Goal: Task Accomplishment & Management: Complete application form

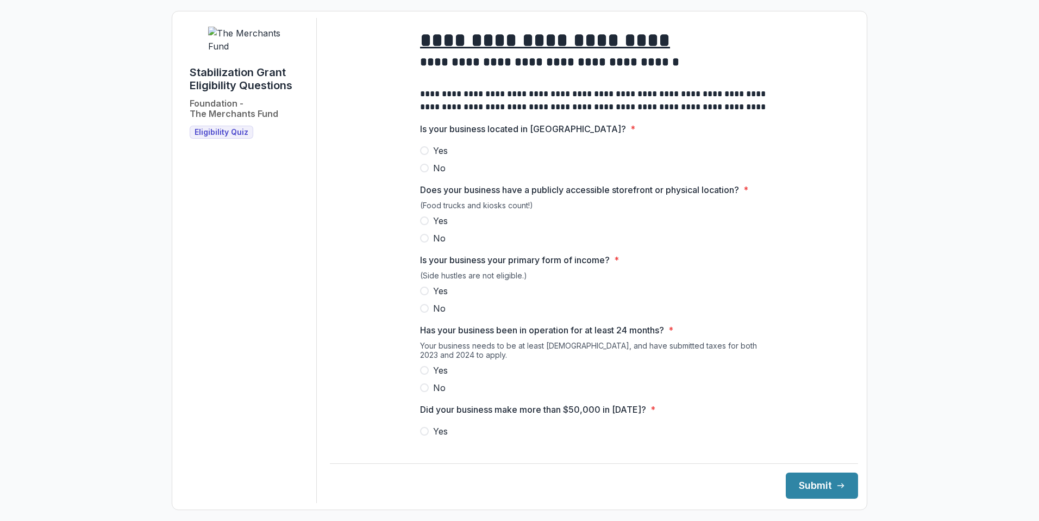
click at [426, 155] on span at bounding box center [424, 150] width 9 height 9
click at [420, 227] on label "Yes" at bounding box center [594, 220] width 348 height 13
click at [423, 295] on span at bounding box center [424, 290] width 9 height 9
click at [424, 375] on span at bounding box center [424, 370] width 9 height 9
click at [428, 438] on label "Yes" at bounding box center [594, 431] width 348 height 13
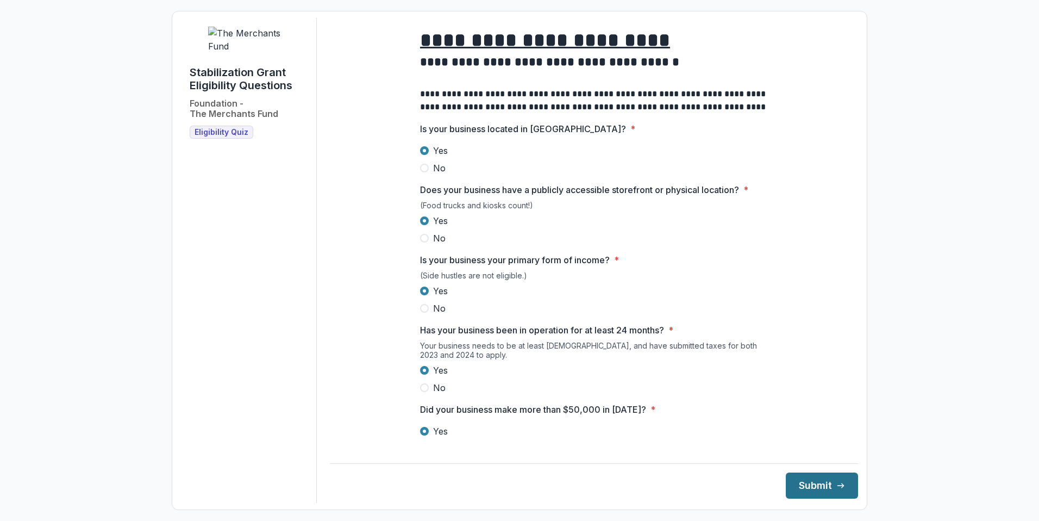
click at [797, 489] on button "Submit" at bounding box center [822, 485] width 72 height 26
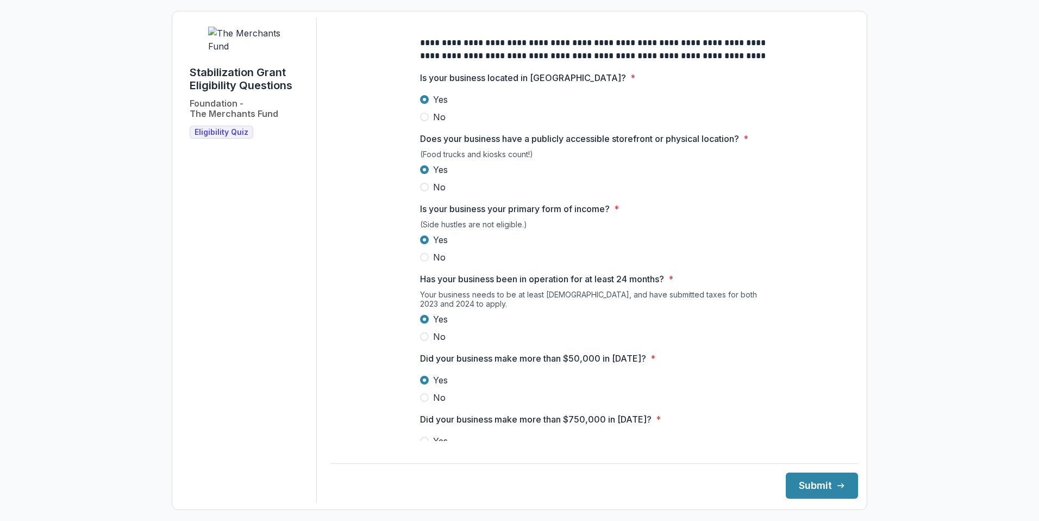
click at [421, 445] on span at bounding box center [424, 441] width 9 height 9
click at [797, 489] on button "Submit" at bounding box center [822, 485] width 72 height 26
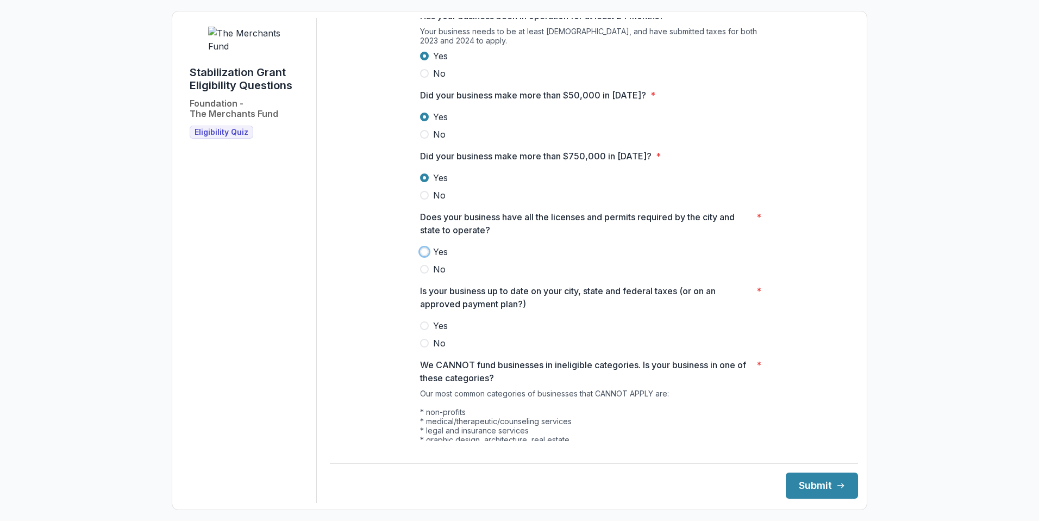
scroll to position [315, 0]
click at [425, 255] on span at bounding box center [424, 250] width 9 height 9
click at [425, 329] on span at bounding box center [424, 324] width 9 height 9
click at [827, 483] on button "Submit" at bounding box center [822, 485] width 72 height 26
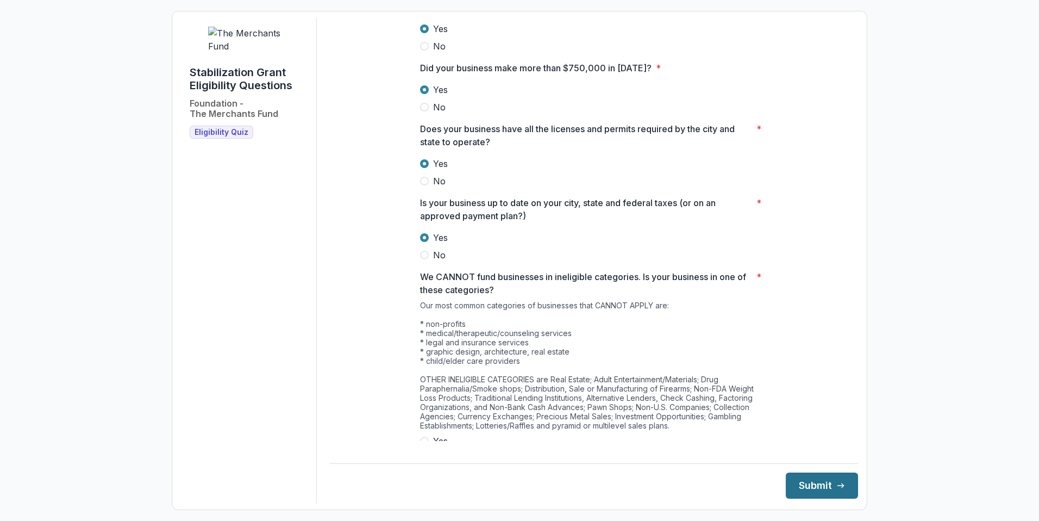
click at [827, 483] on button "Submit" at bounding box center [822, 485] width 72 height 26
click at [425, 445] on span at bounding box center [424, 441] width 9 height 9
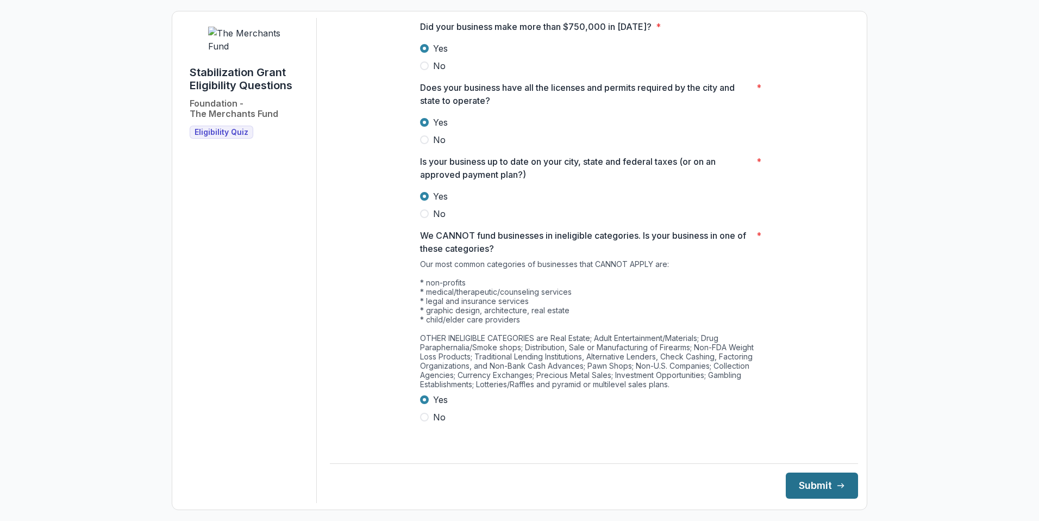
click at [809, 481] on button "Submit" at bounding box center [822, 485] width 72 height 26
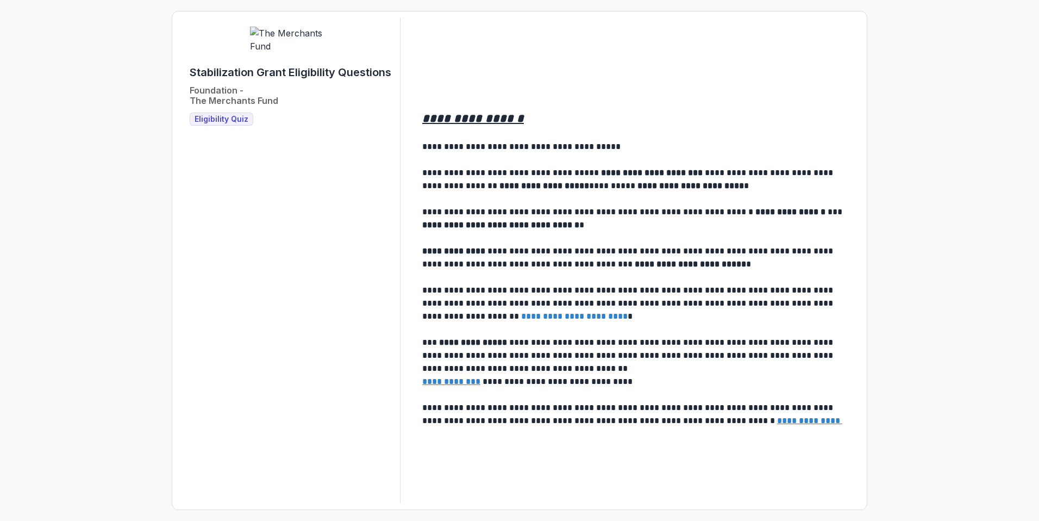
click at [217, 124] on span "Eligibility Quiz" at bounding box center [222, 119] width 54 height 9
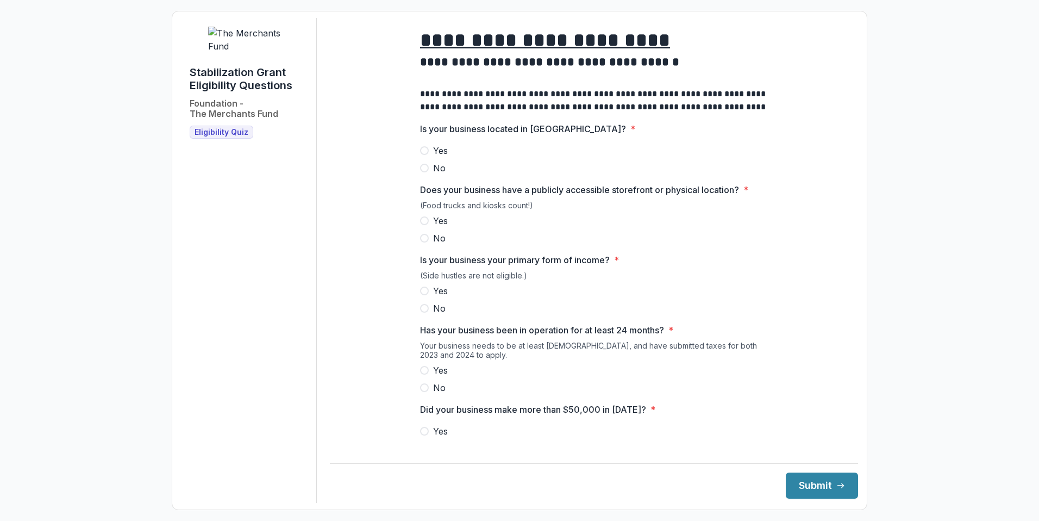
click at [423, 155] on span at bounding box center [424, 150] width 9 height 9
drag, startPoint x: 423, startPoint y: 224, endPoint x: 431, endPoint y: 231, distance: 10.4
click at [423, 223] on label "Yes" at bounding box center [594, 220] width 348 height 13
click at [421, 293] on label "Yes" at bounding box center [594, 290] width 348 height 13
click at [423, 375] on span at bounding box center [424, 370] width 9 height 9
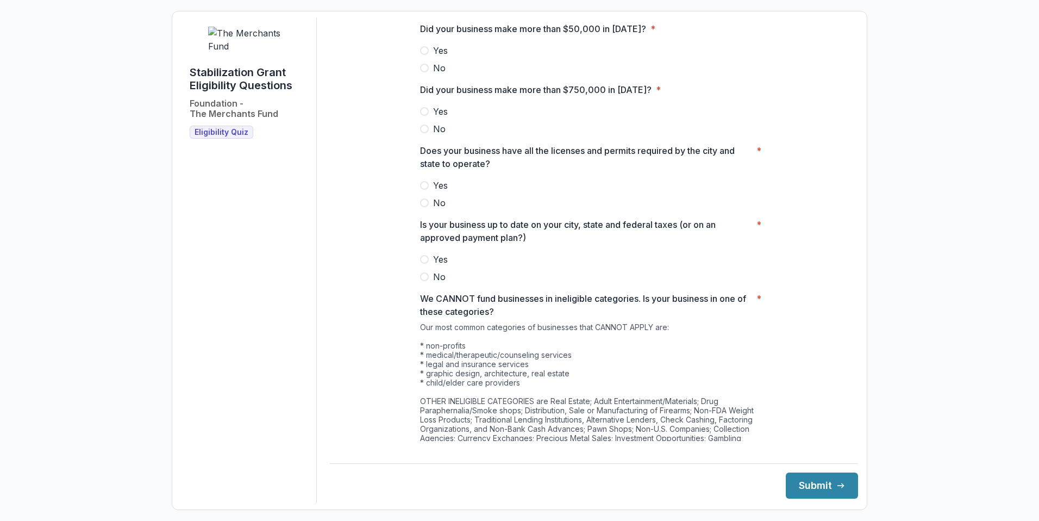
scroll to position [317, 0]
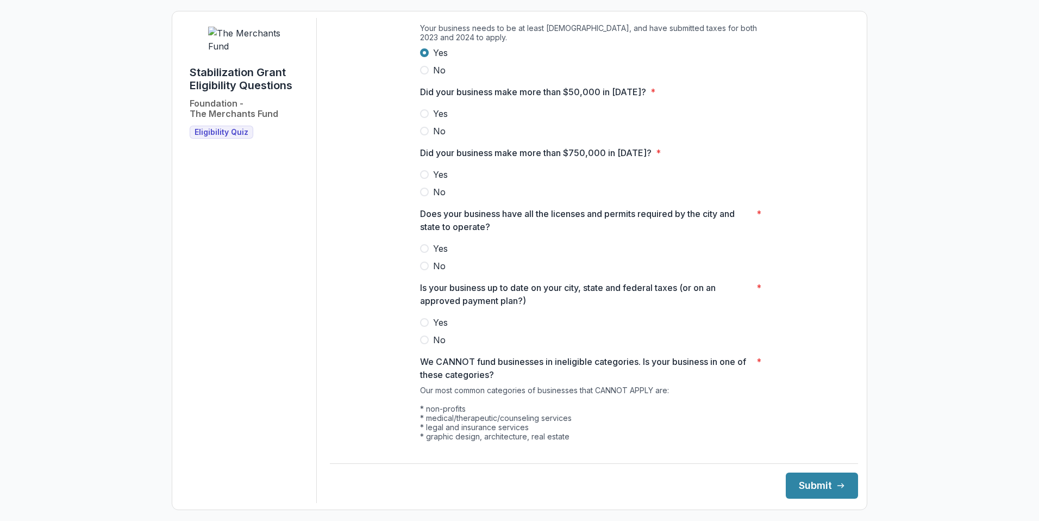
click at [422, 118] on span at bounding box center [424, 113] width 9 height 9
click at [424, 179] on span at bounding box center [424, 174] width 9 height 9
click at [422, 253] on span at bounding box center [424, 248] width 9 height 9
click at [421, 327] on span at bounding box center [424, 322] width 9 height 9
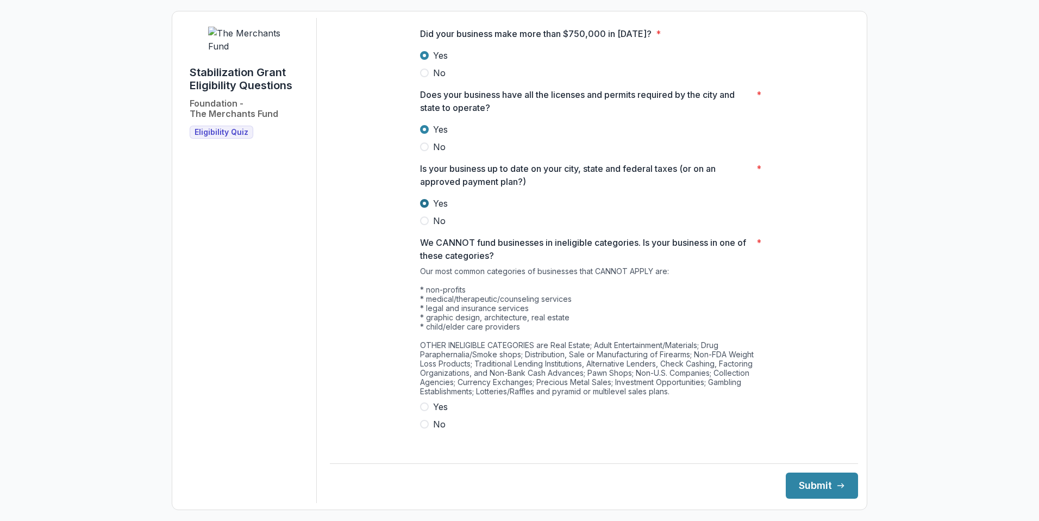
scroll to position [444, 0]
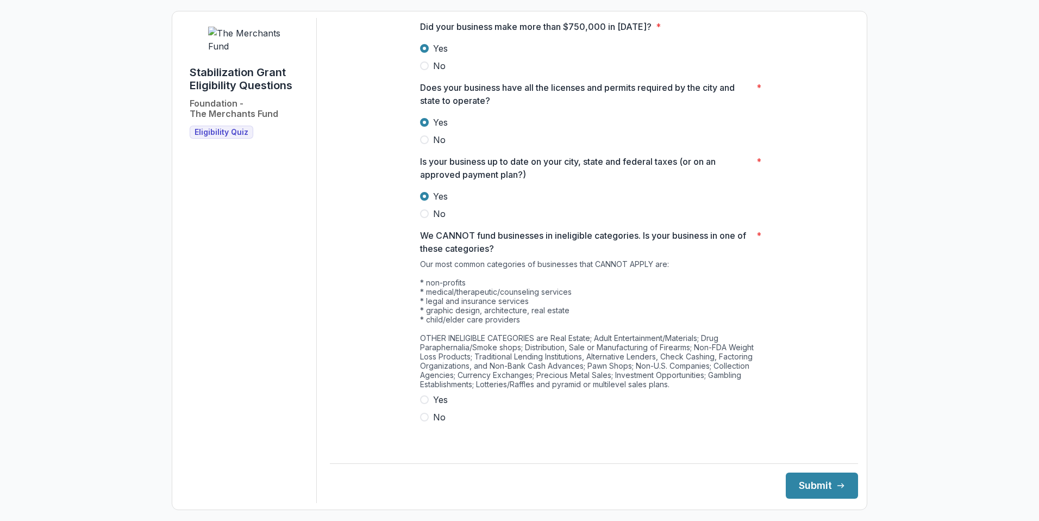
click at [420, 70] on span at bounding box center [424, 65] width 9 height 9
click at [425, 404] on span at bounding box center [424, 399] width 9 height 9
click at [786, 484] on button "Submit" at bounding box center [822, 485] width 72 height 26
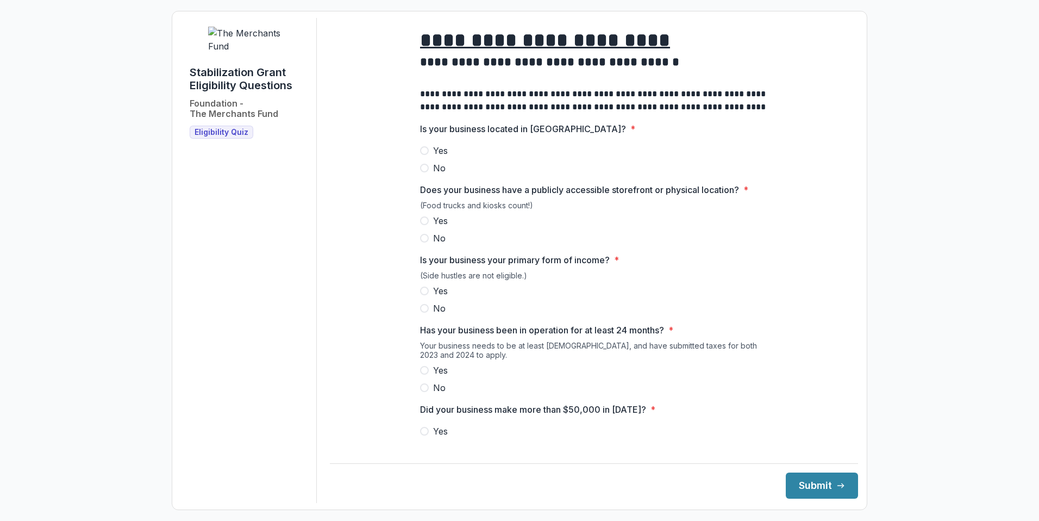
click at [428, 157] on label "Yes" at bounding box center [594, 150] width 348 height 13
click at [425, 225] on span at bounding box center [424, 220] width 9 height 9
click at [426, 295] on span at bounding box center [424, 290] width 9 height 9
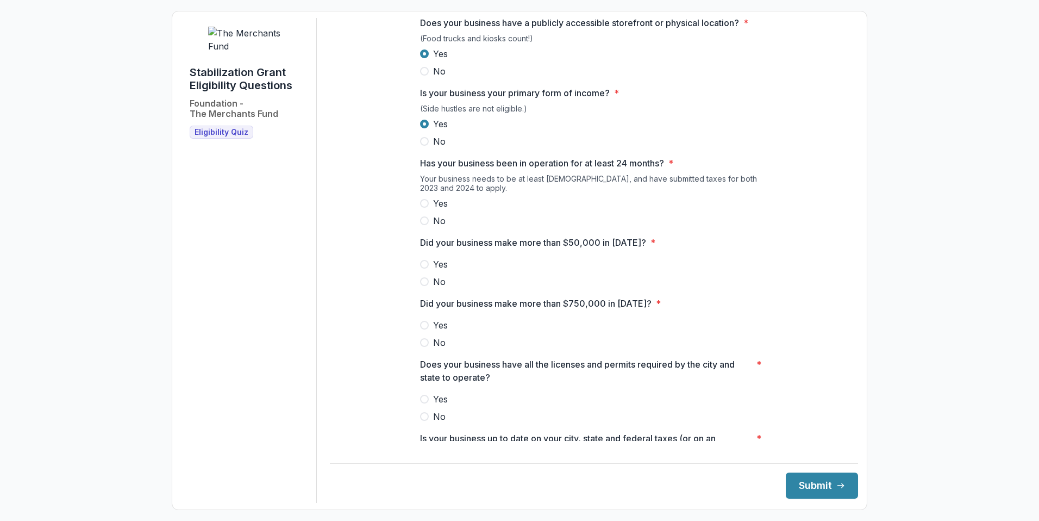
scroll to position [190, 0]
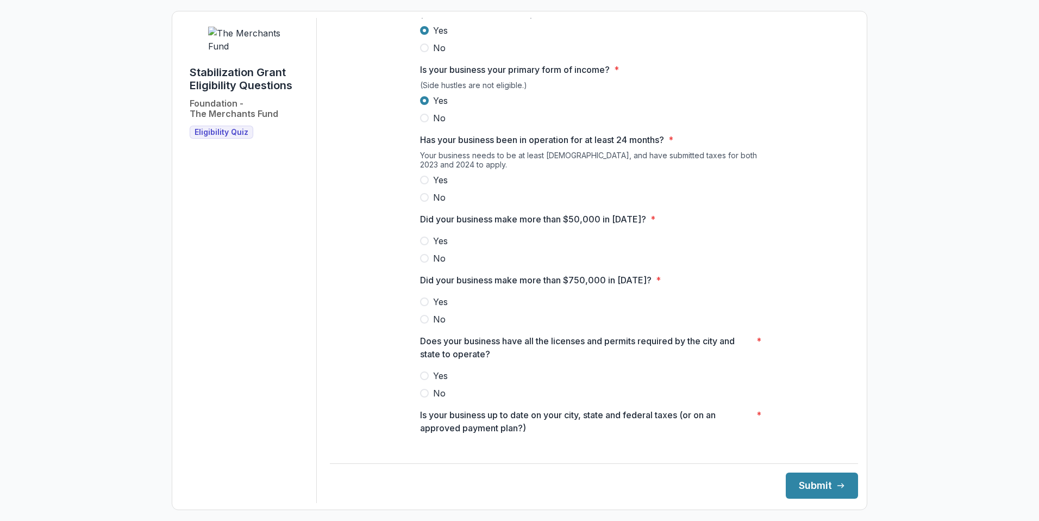
click at [422, 184] on span at bounding box center [424, 180] width 9 height 9
click at [426, 245] on span at bounding box center [424, 240] width 9 height 9
click at [425, 323] on span at bounding box center [424, 319] width 9 height 9
click at [422, 380] on span at bounding box center [424, 375] width 9 height 9
click at [821, 478] on button "Submit" at bounding box center [822, 485] width 72 height 26
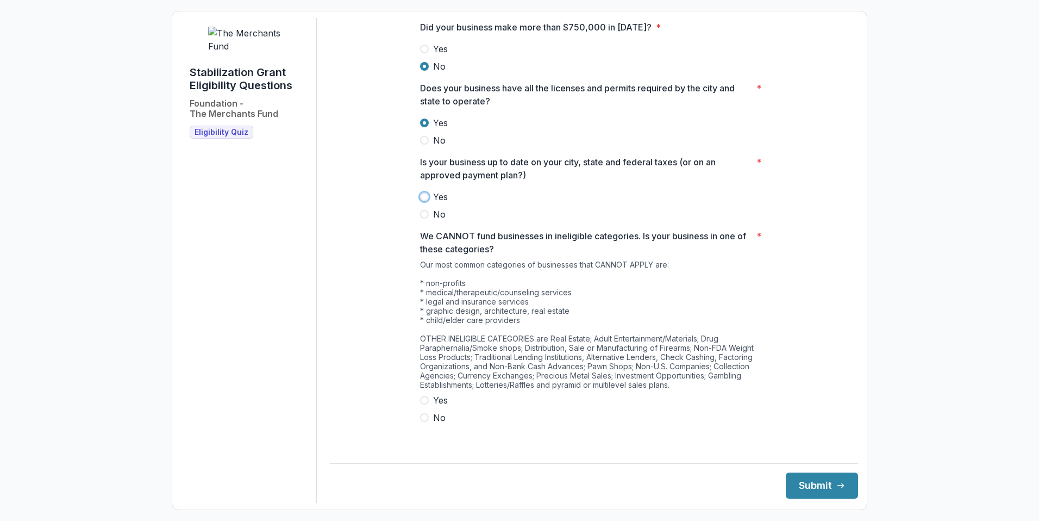
scroll to position [444, 0]
click at [423, 404] on span at bounding box center [424, 399] width 9 height 9
click at [423, 201] on span at bounding box center [424, 196] width 9 height 9
click at [823, 484] on button "Submit" at bounding box center [822, 485] width 72 height 26
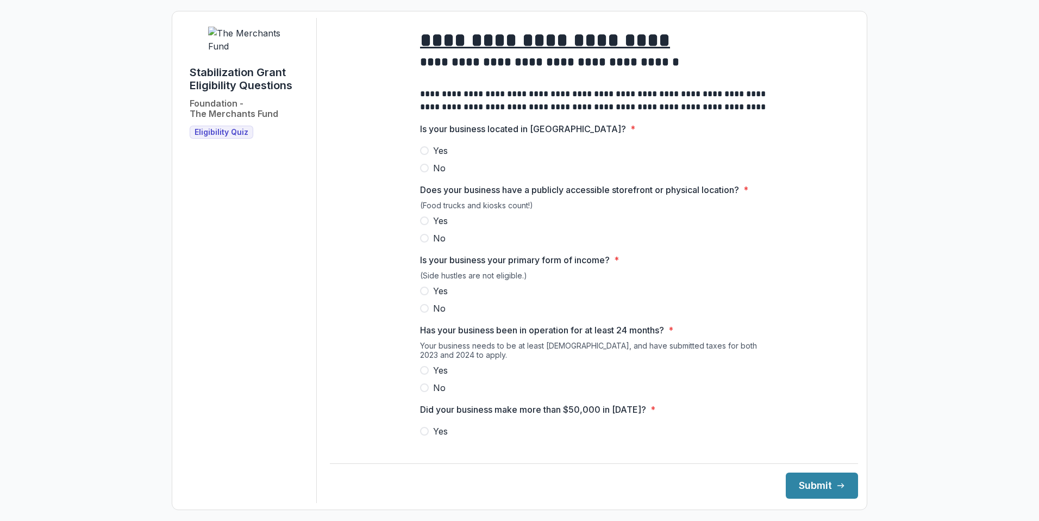
click at [423, 155] on span at bounding box center [424, 150] width 9 height 9
click at [422, 225] on span at bounding box center [424, 220] width 9 height 9
click at [423, 295] on span at bounding box center [424, 290] width 9 height 9
click at [423, 375] on span at bounding box center [424, 370] width 9 height 9
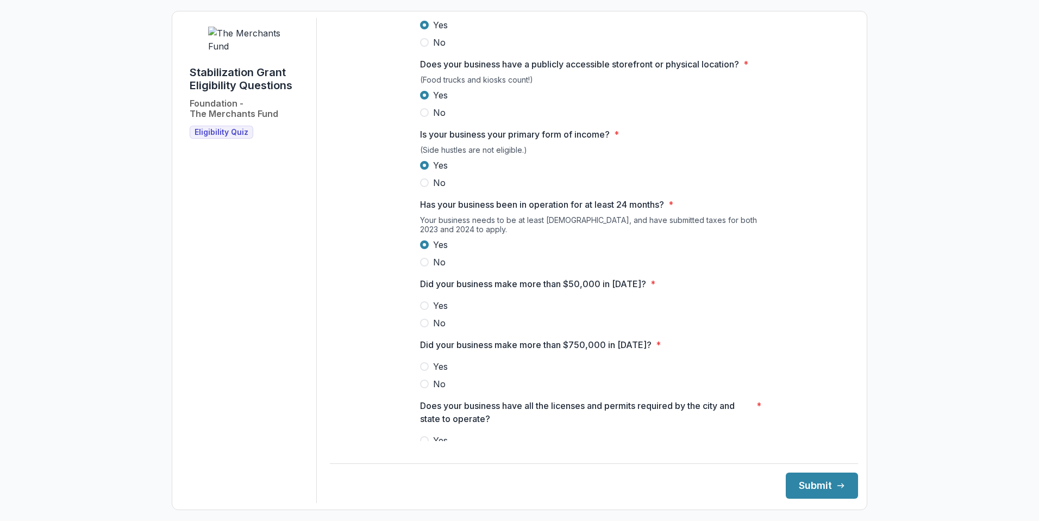
scroll to position [127, 0]
click at [423, 309] on span at bounding box center [424, 304] width 9 height 9
click at [425, 387] on span at bounding box center [424, 382] width 9 height 9
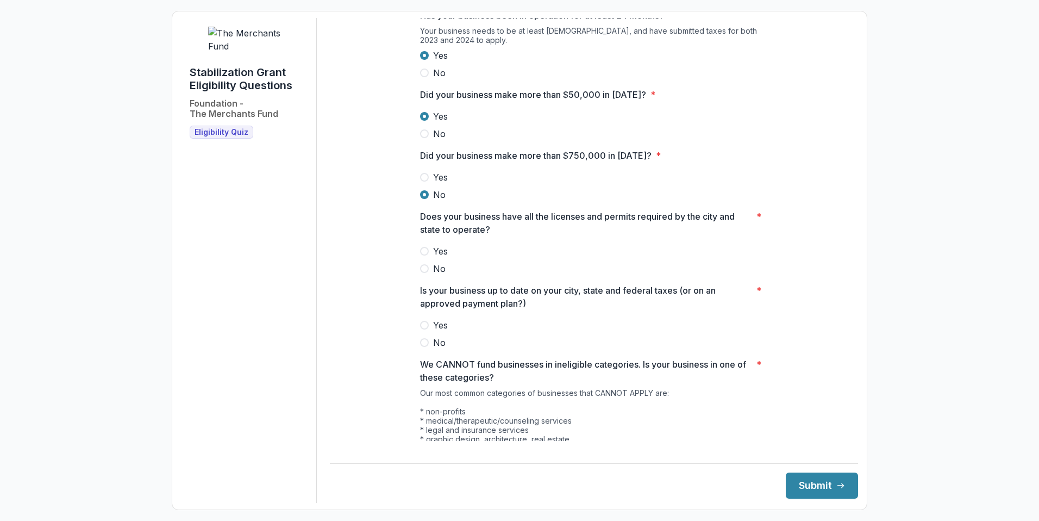
scroll to position [317, 0]
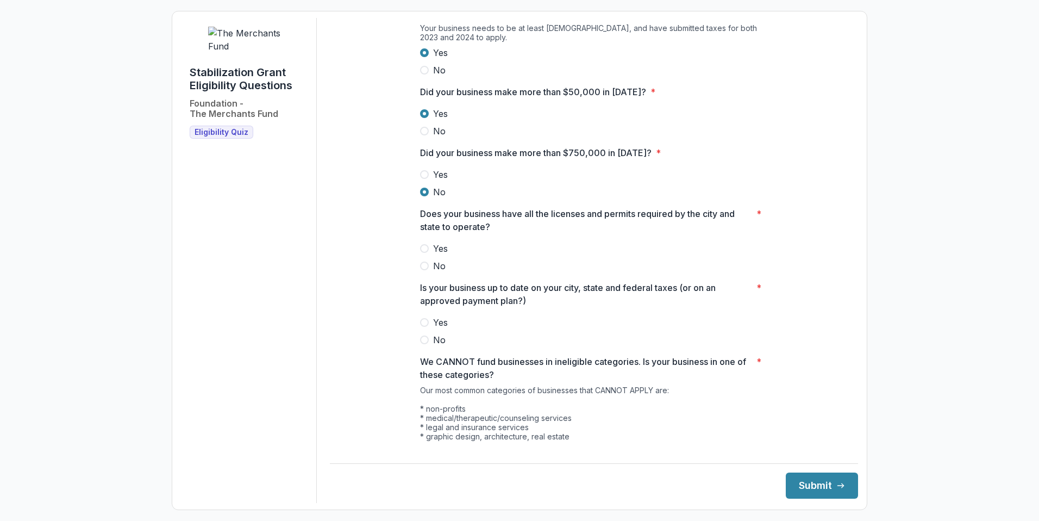
click at [420, 253] on span at bounding box center [424, 248] width 9 height 9
click at [427, 327] on label "Yes" at bounding box center [594, 322] width 348 height 13
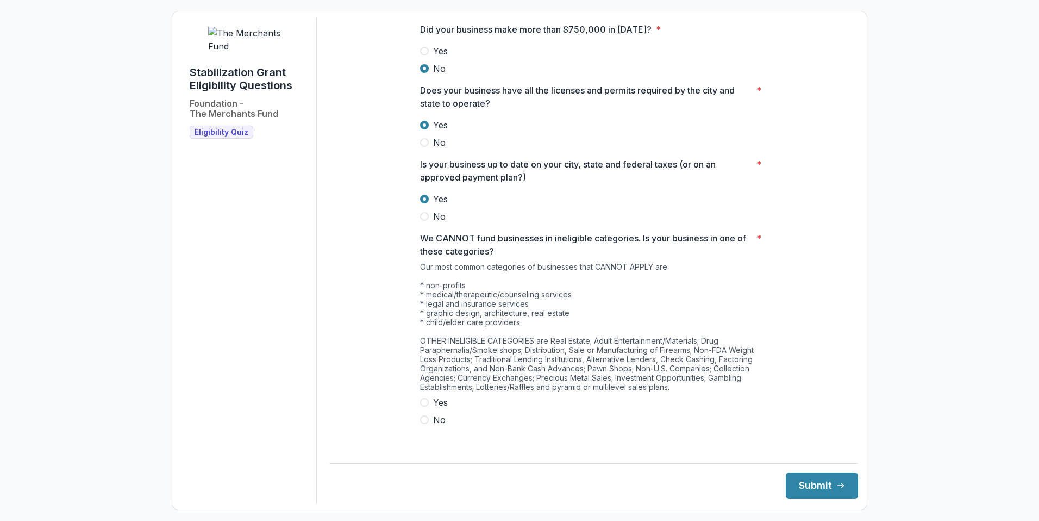
scroll to position [444, 0]
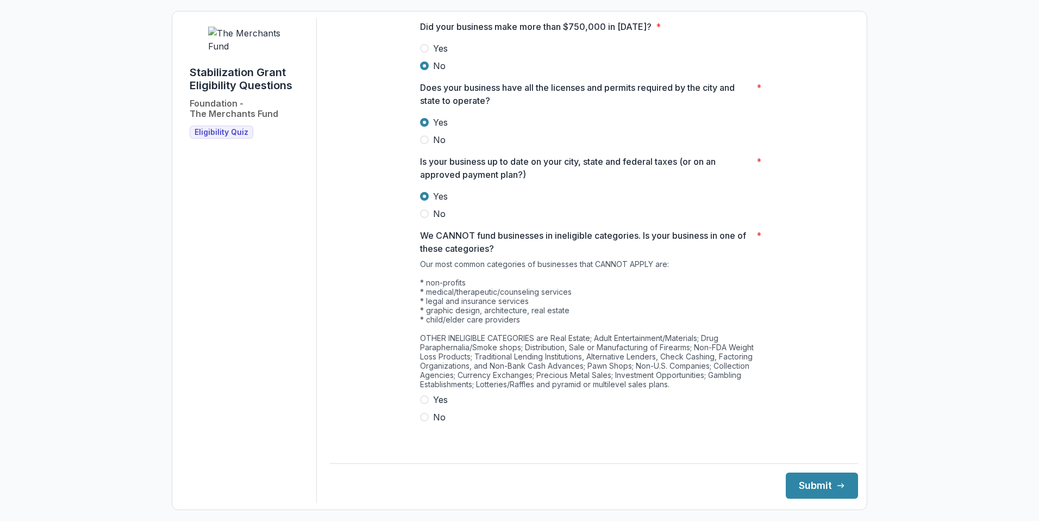
click at [428, 423] on label "No" at bounding box center [594, 416] width 348 height 13
click at [805, 481] on button "Submit" at bounding box center [822, 485] width 72 height 26
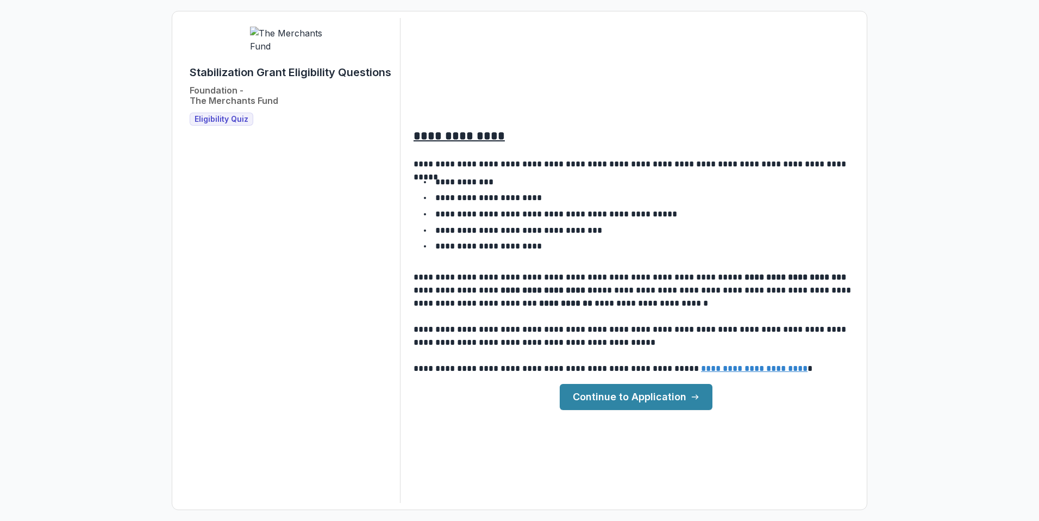
click at [671, 389] on link "Continue to Application" at bounding box center [636, 397] width 153 height 26
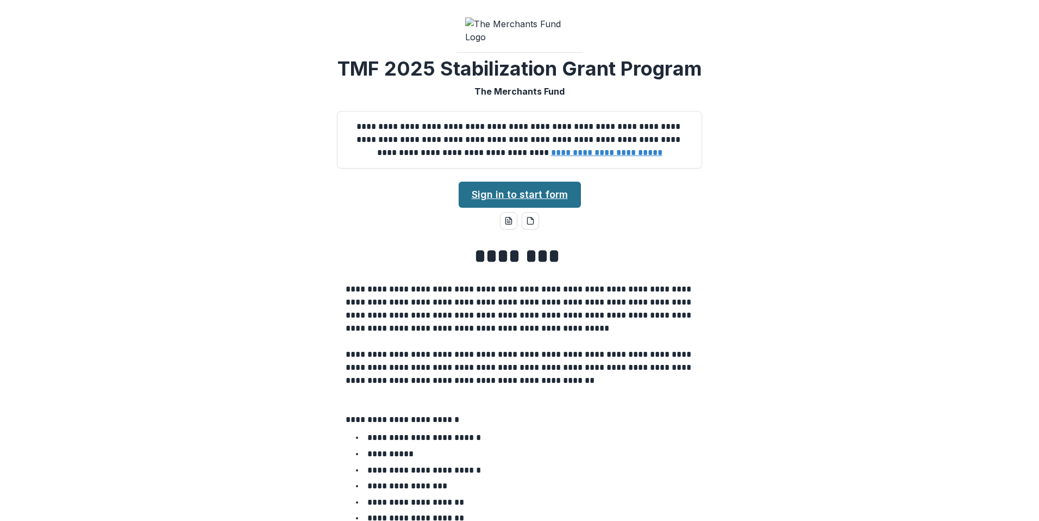
click at [537, 208] on link "Sign in to start form" at bounding box center [520, 195] width 122 height 26
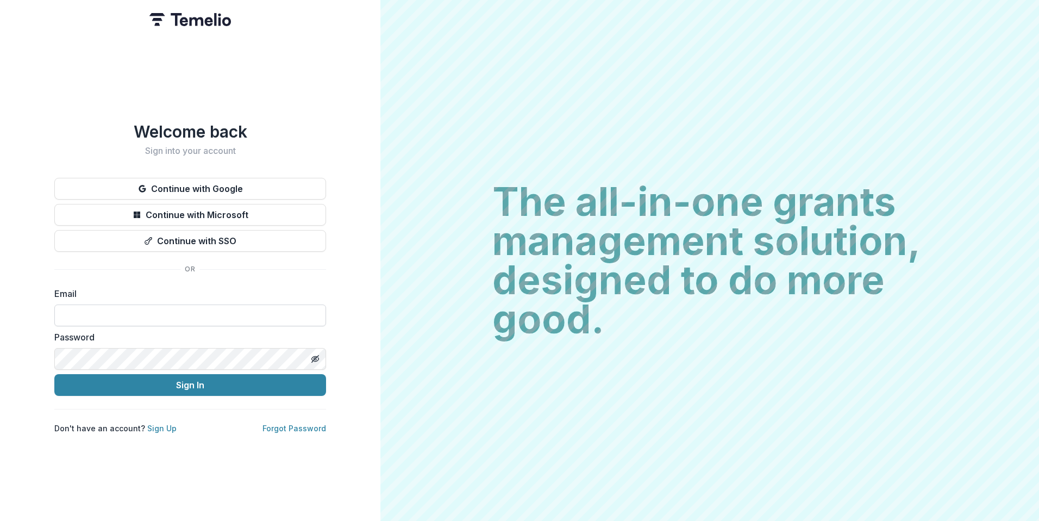
click at [166, 314] on input at bounding box center [190, 315] width 272 height 22
type input "**********"
click at [205, 287] on label "Email" at bounding box center [186, 293] width 265 height 13
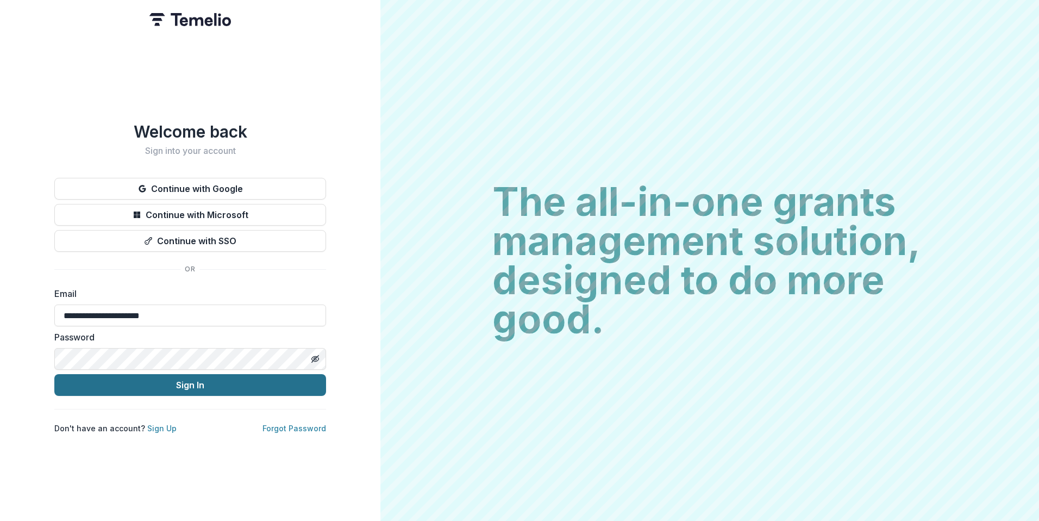
click at [186, 378] on button "Sign In" at bounding box center [190, 385] width 272 height 22
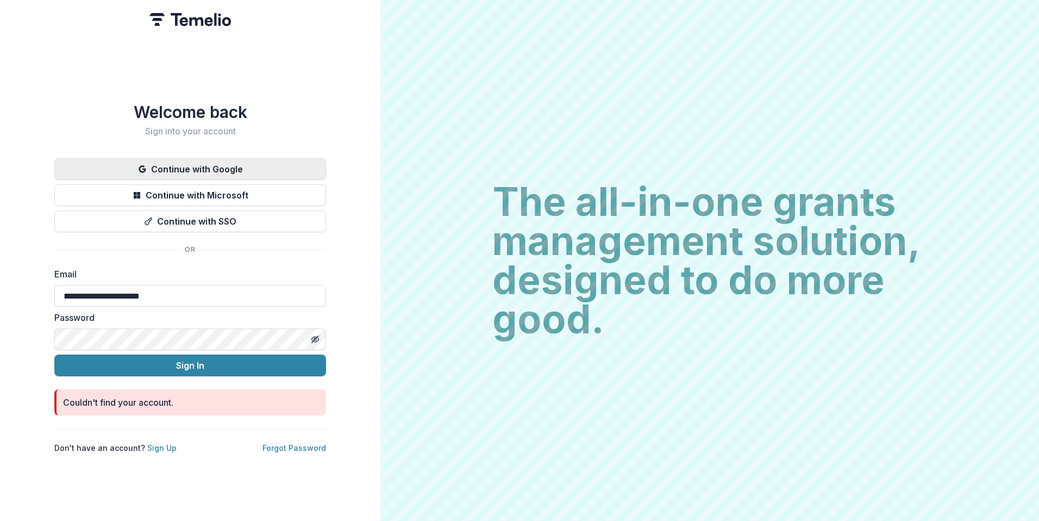
click at [186, 165] on button "Continue with Google" at bounding box center [190, 169] width 272 height 22
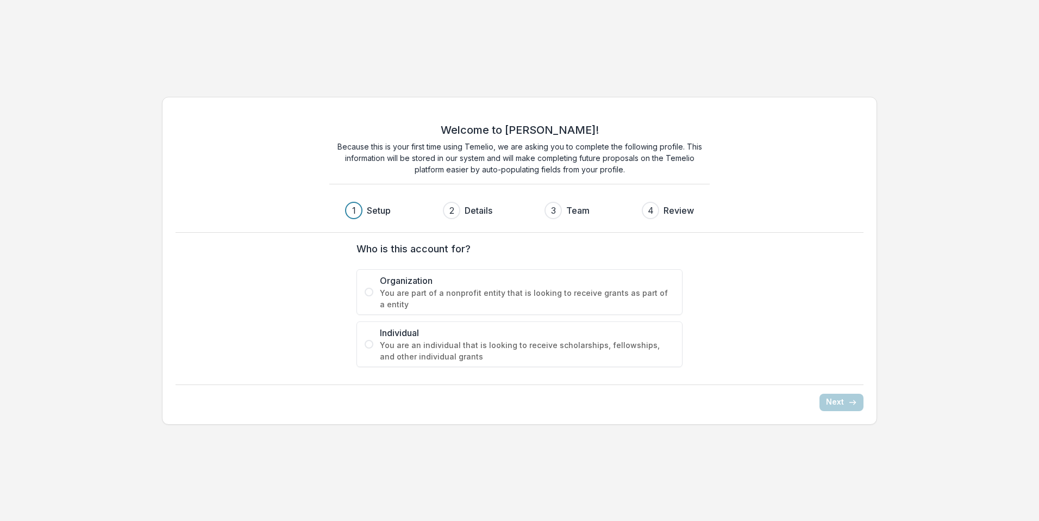
click at [451, 208] on div "2" at bounding box center [452, 210] width 5 height 13
click at [370, 342] on span at bounding box center [369, 344] width 9 height 9
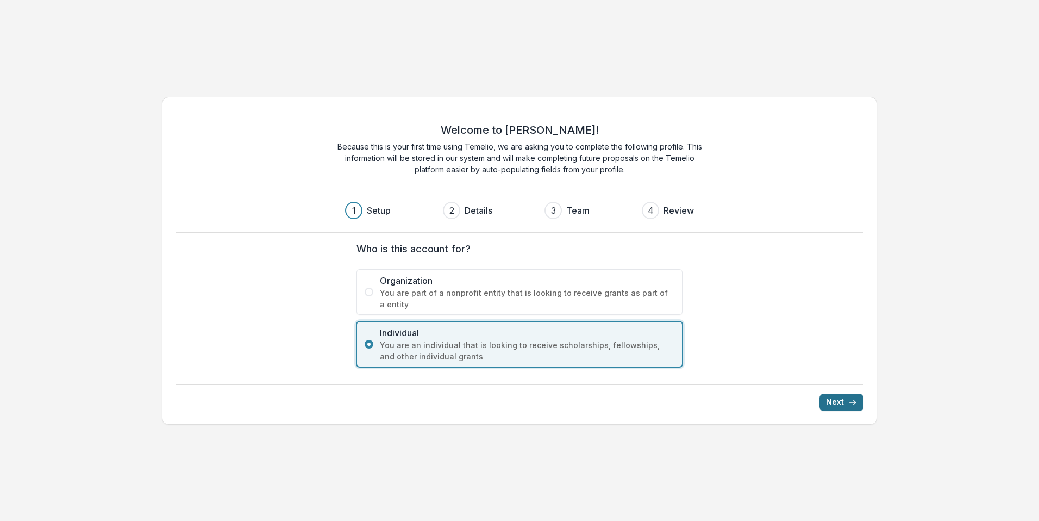
click at [844, 403] on button "Next" at bounding box center [842, 402] width 44 height 17
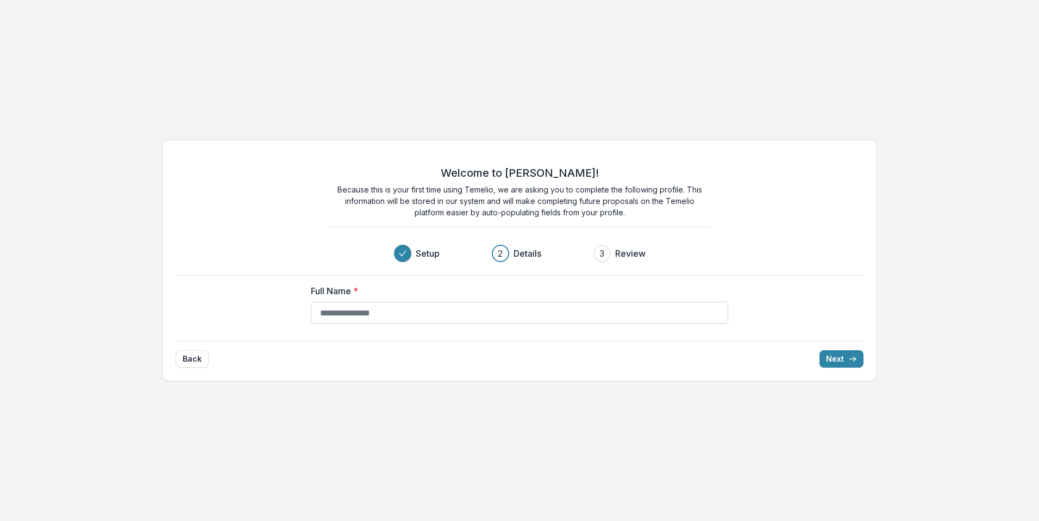
click at [383, 315] on input "Full Name *" at bounding box center [519, 313] width 417 height 22
type input "**********"
click at [841, 352] on button "Next" at bounding box center [842, 358] width 44 height 17
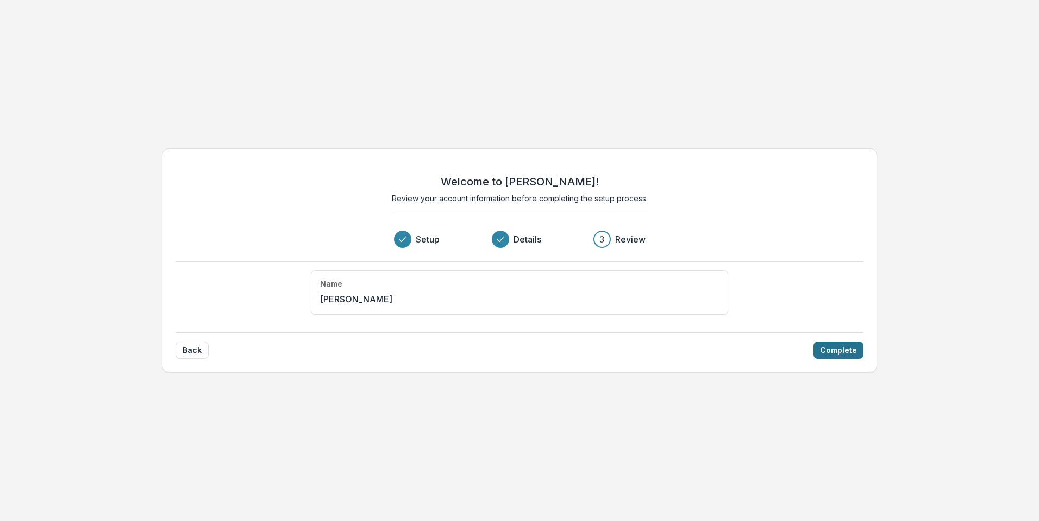
click at [840, 350] on button "Complete" at bounding box center [839, 349] width 50 height 17
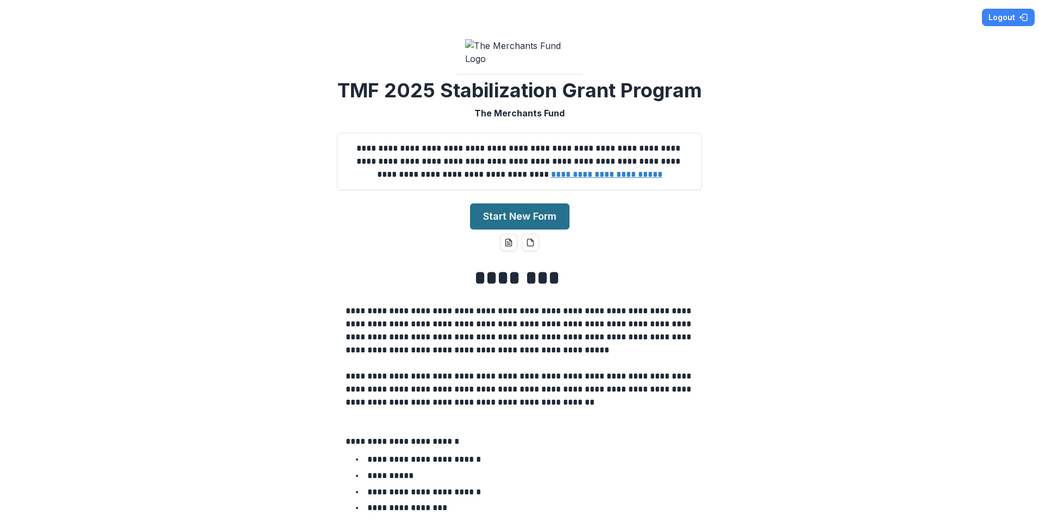
click at [540, 229] on button "Start New Form" at bounding box center [519, 216] width 99 height 26
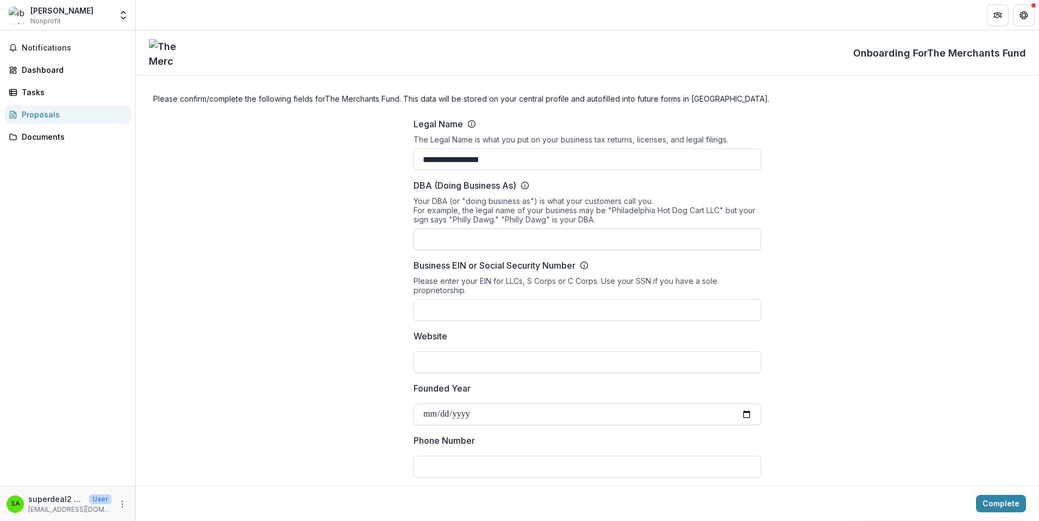
click at [563, 244] on input "DBA (Doing Business As)" at bounding box center [588, 239] width 348 height 22
type input "**********"
click at [527, 420] on input "Founded Year" at bounding box center [588, 414] width 348 height 22
click at [741, 415] on input "Founded Year" at bounding box center [588, 414] width 348 height 22
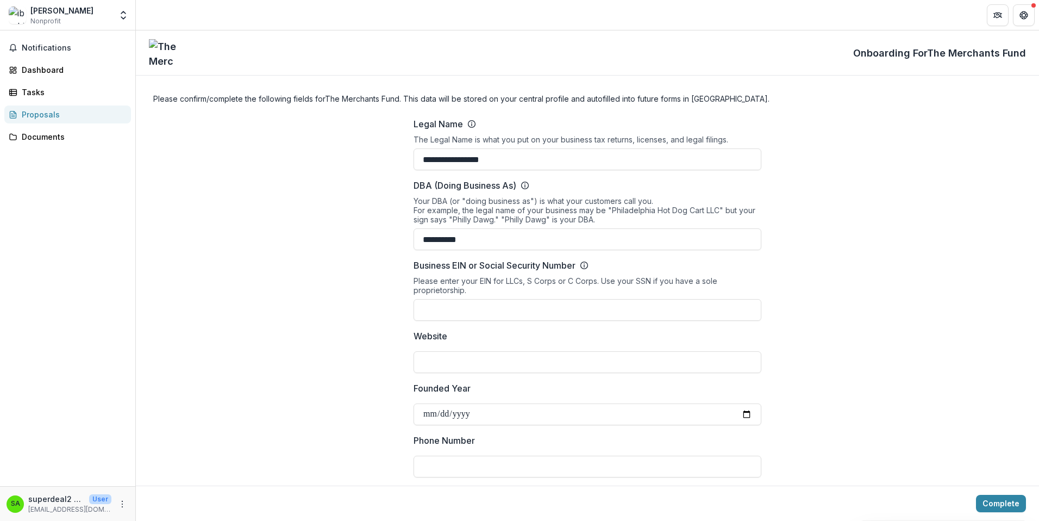
click at [472, 414] on input "**********" at bounding box center [588, 414] width 348 height 22
click at [746, 413] on input "**********" at bounding box center [588, 414] width 348 height 22
type input "**********"
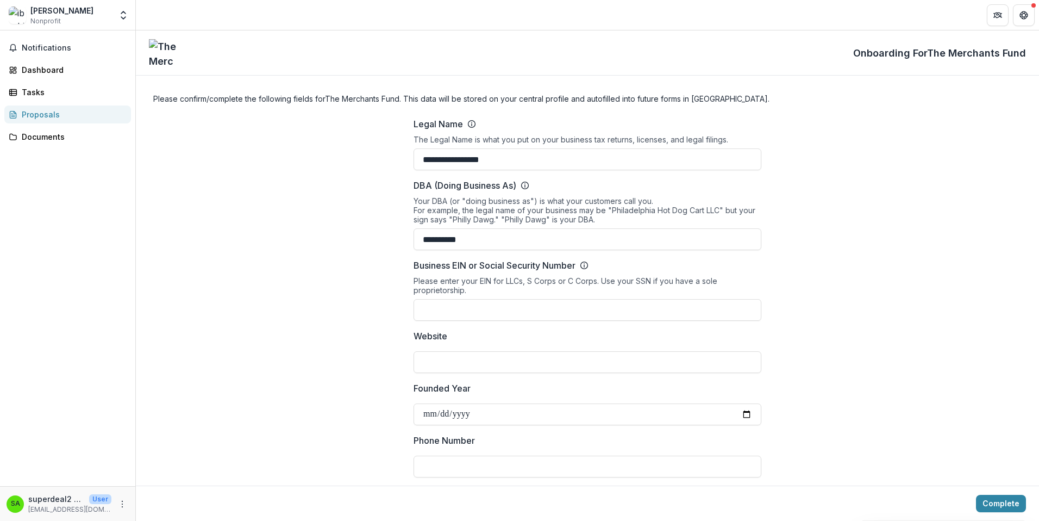
click at [610, 439] on label "Phone Number" at bounding box center [584, 440] width 341 height 13
click at [610, 456] on input "Phone Number" at bounding box center [588, 467] width 348 height 22
type input "**********"
click at [656, 439] on label "Phone Number" at bounding box center [584, 440] width 341 height 13
click at [656, 456] on input "**********" at bounding box center [588, 467] width 348 height 22
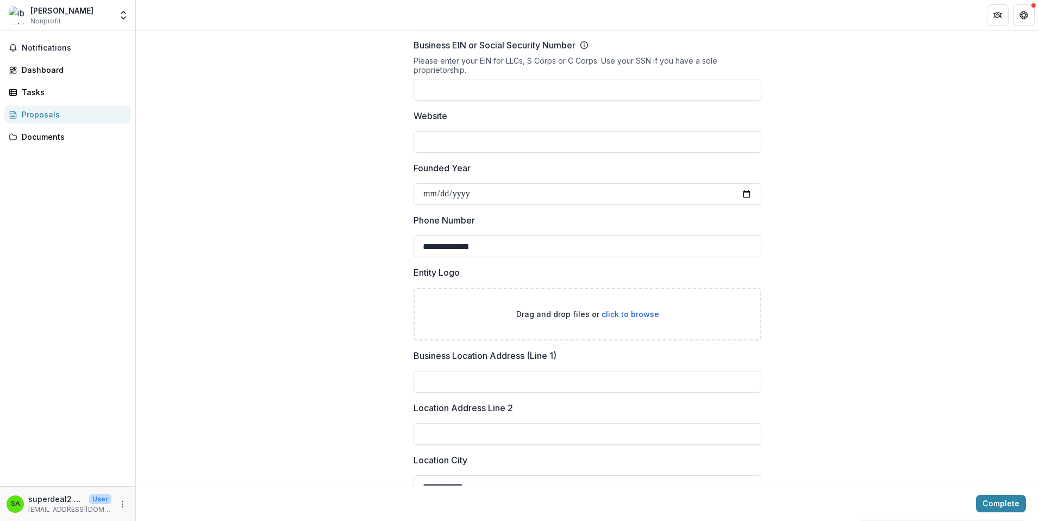
scroll to position [221, 0]
click at [608, 315] on span "click to browse" at bounding box center [631, 313] width 58 height 9
type input "**********"
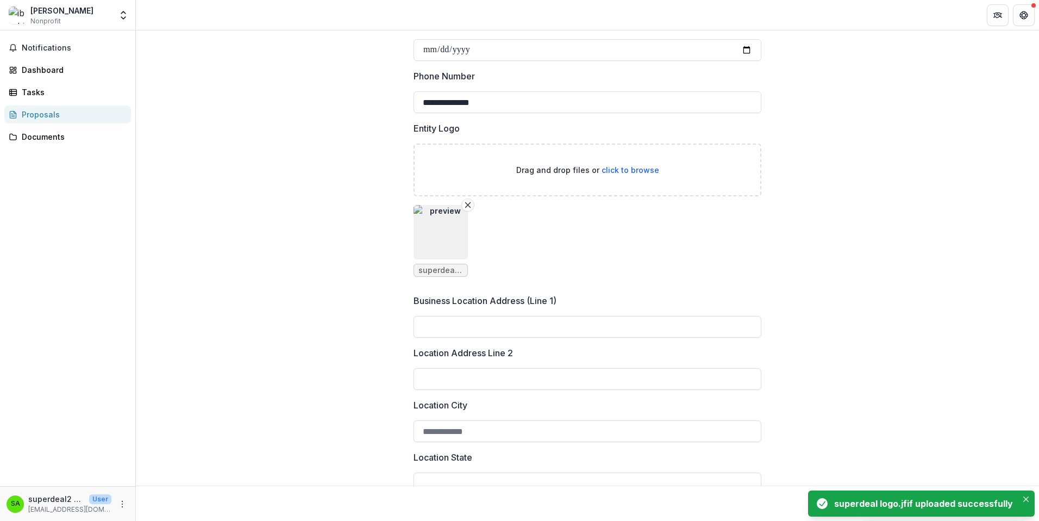
scroll to position [368, 0]
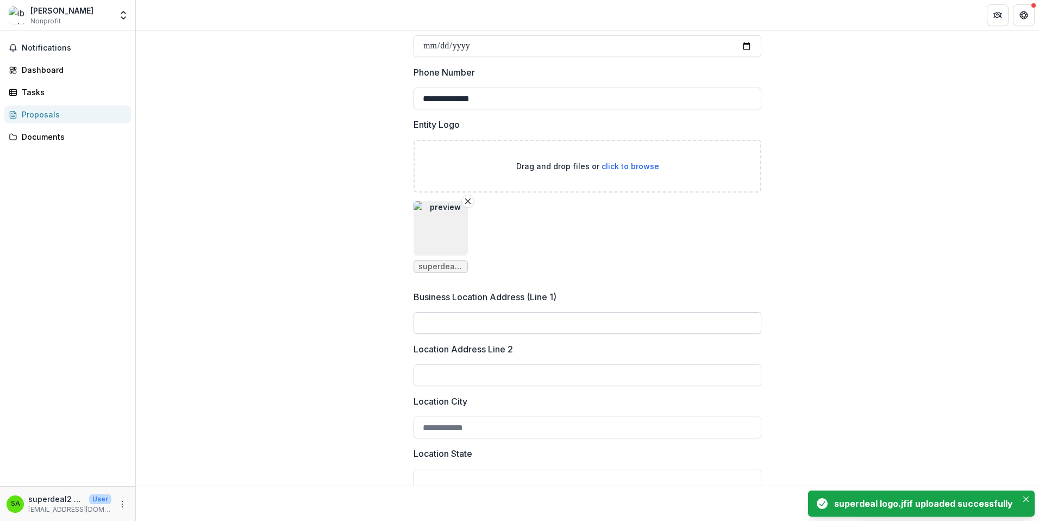
click at [531, 323] on input "Business Location Address (Line 1)" at bounding box center [588, 323] width 348 height 22
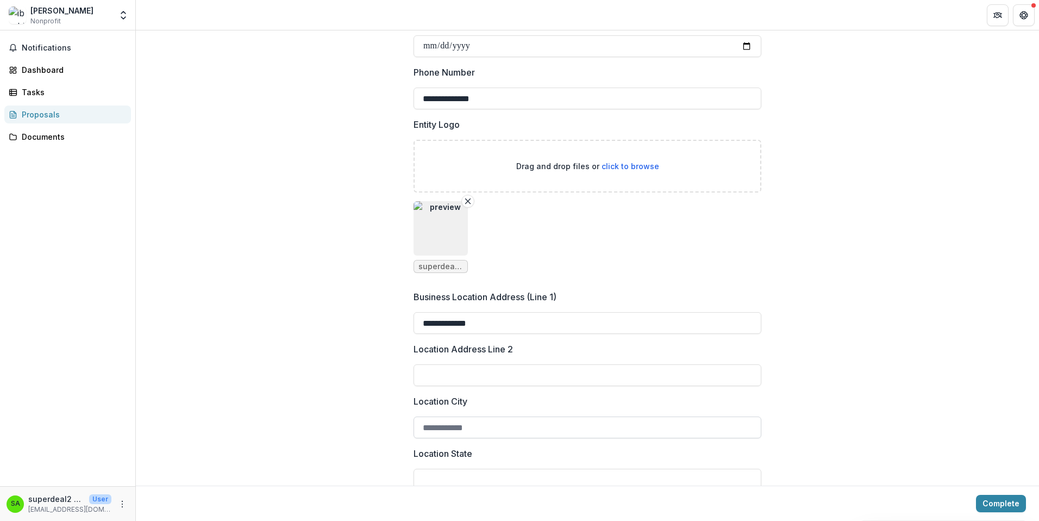
type input "**********"
click at [495, 434] on input "Location City" at bounding box center [588, 427] width 348 height 22
click at [498, 475] on input "Location State" at bounding box center [588, 480] width 348 height 22
click at [687, 459] on label "Location State" at bounding box center [584, 453] width 341 height 13
click at [687, 469] on input "Location State" at bounding box center [588, 480] width 348 height 22
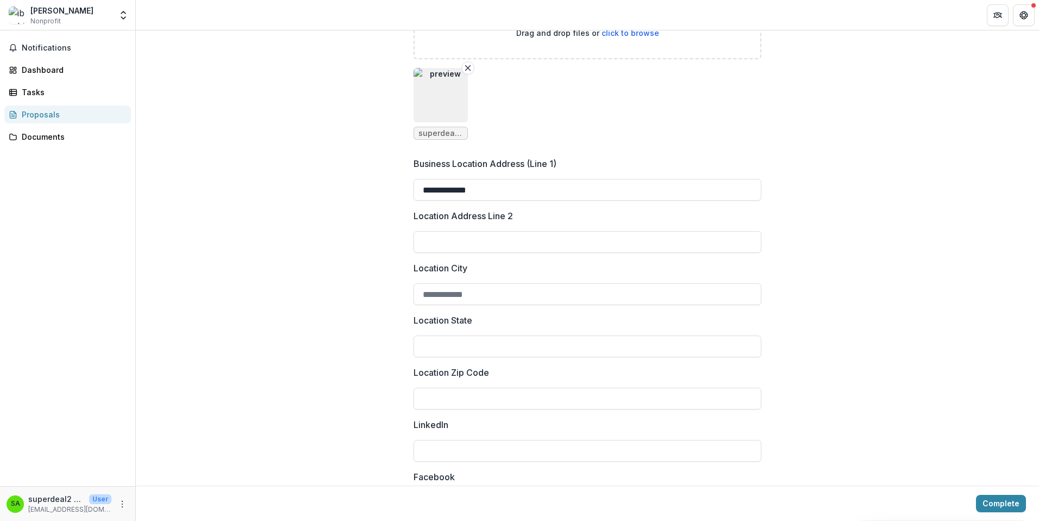
scroll to position [515, 0]
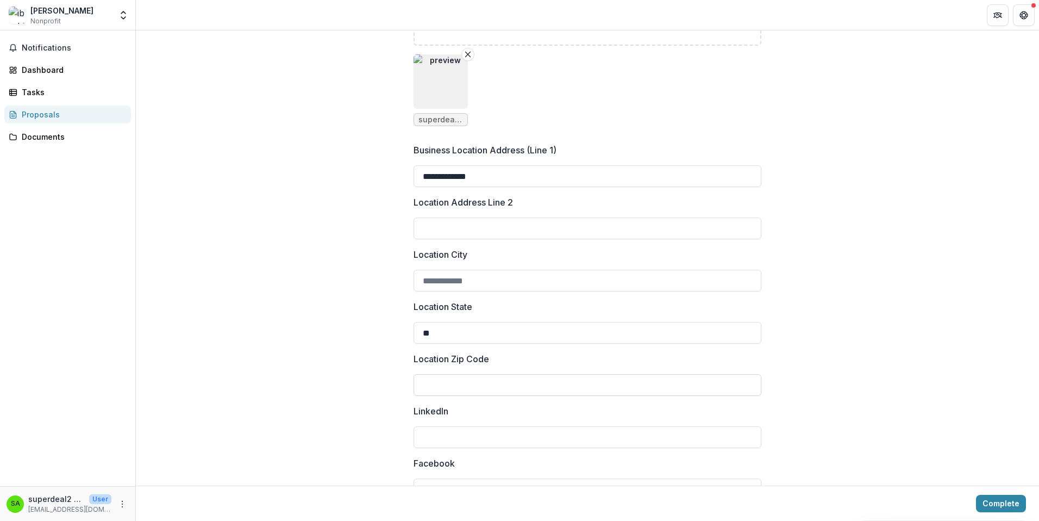
type input "**"
click at [548, 386] on input "Location Zip Code" at bounding box center [588, 385] width 348 height 22
type input "*****"
click at [538, 417] on label "LinkedIn" at bounding box center [584, 410] width 341 height 13
click at [538, 426] on input "LinkedIn" at bounding box center [588, 437] width 348 height 22
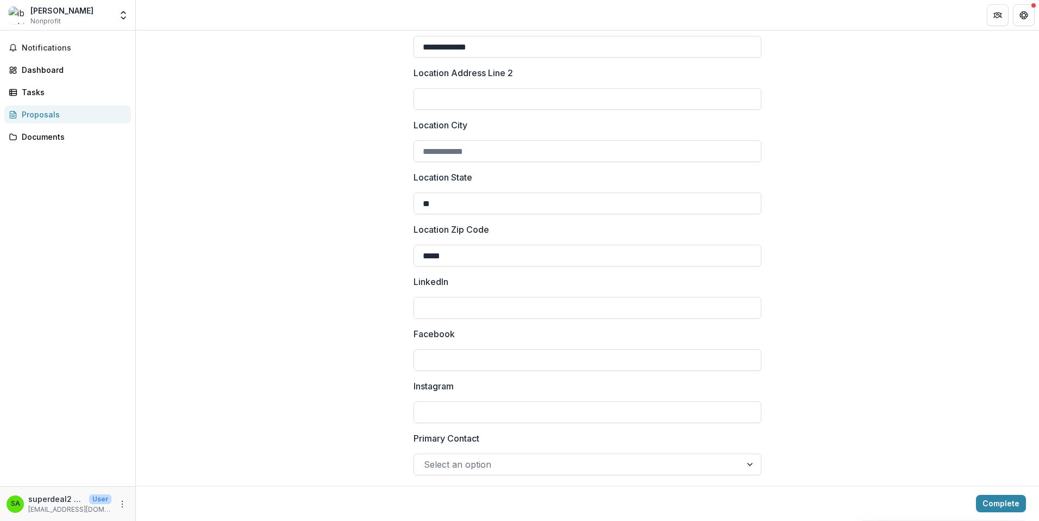
scroll to position [651, 0]
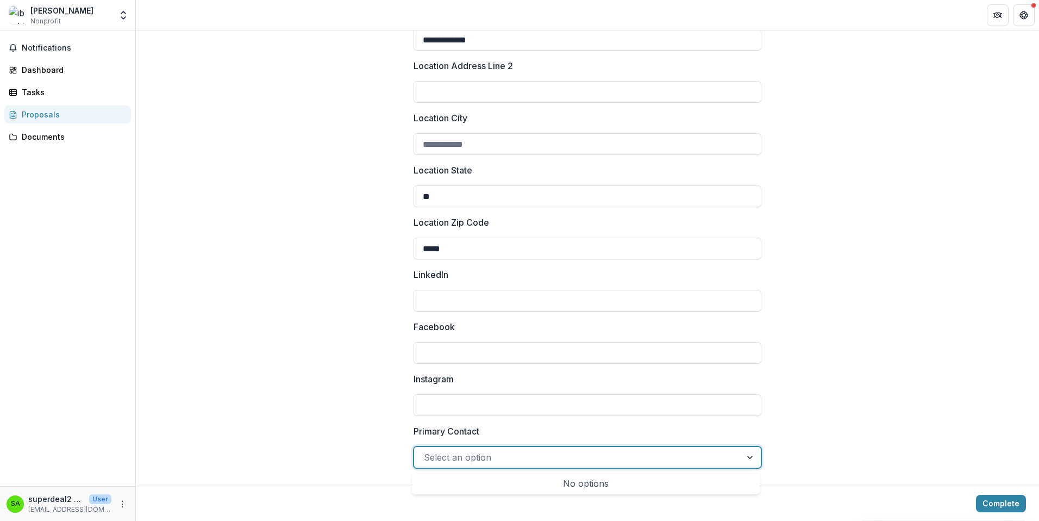
click at [556, 460] on div at bounding box center [578, 457] width 308 height 15
click at [591, 483] on div "No options" at bounding box center [586, 483] width 344 height 22
click at [462, 456] on div at bounding box center [578, 457] width 308 height 15
type input "********"
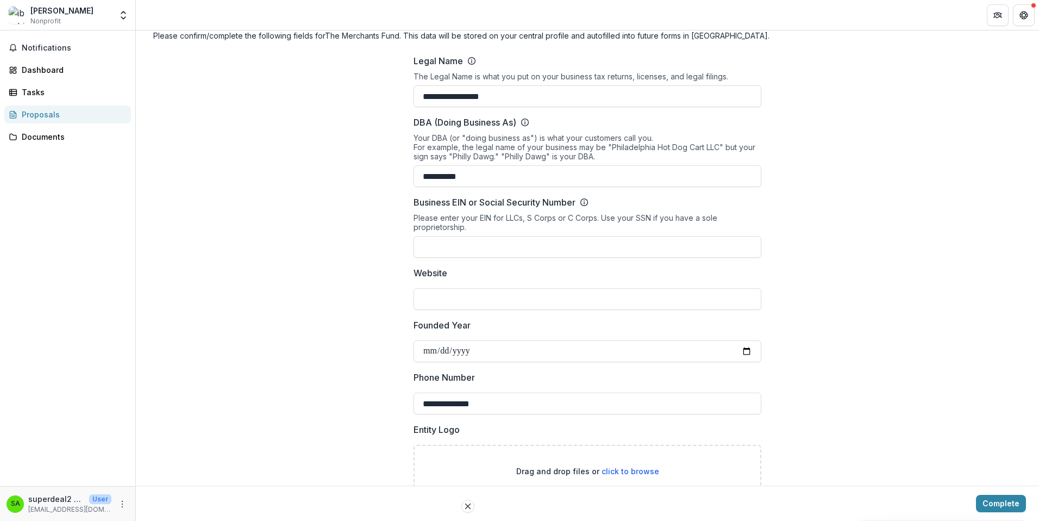
scroll to position [0, 0]
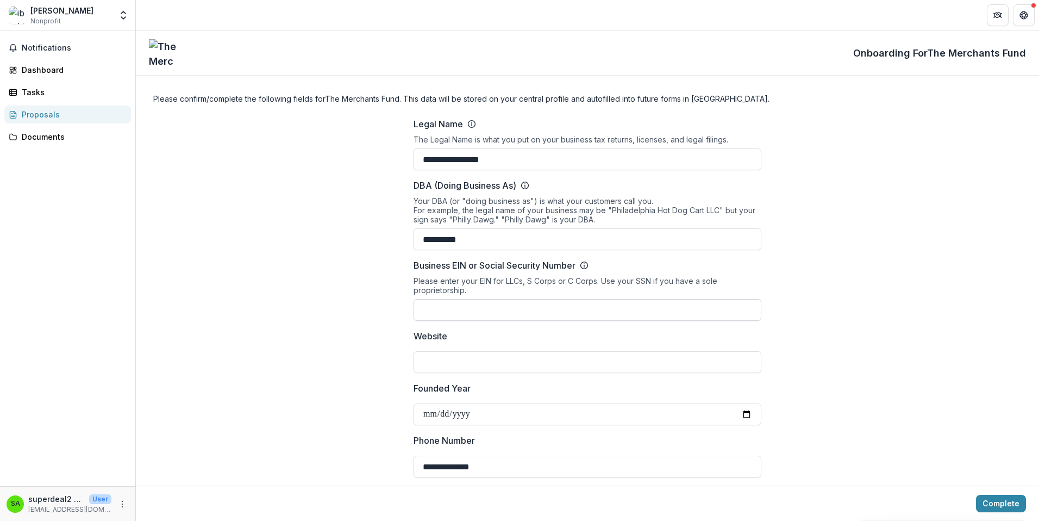
click at [597, 313] on input "Business EIN or Social Security Number" at bounding box center [588, 310] width 348 height 22
click at [484, 301] on input "Business EIN or Social Security Number" at bounding box center [588, 310] width 348 height 22
type input "*********"
drag, startPoint x: 927, startPoint y: 315, endPoint x: 925, endPoint y: 322, distance: 7.6
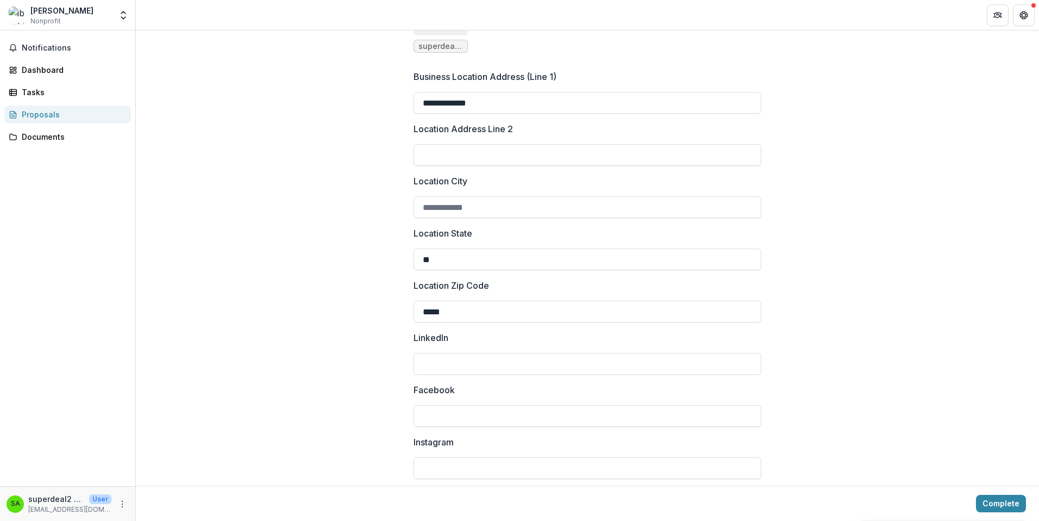
scroll to position [651, 0]
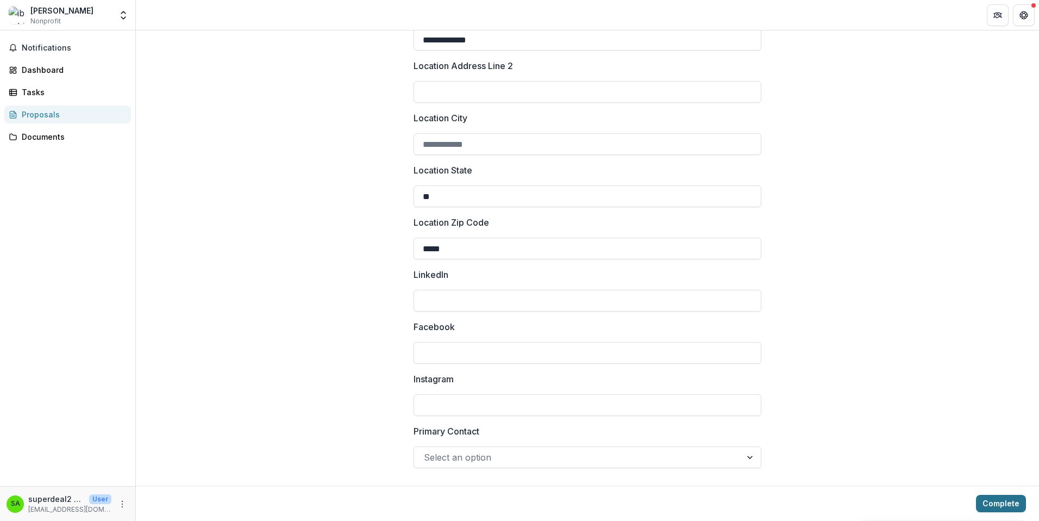
click at [987, 500] on button "Complete" at bounding box center [1001, 503] width 50 height 17
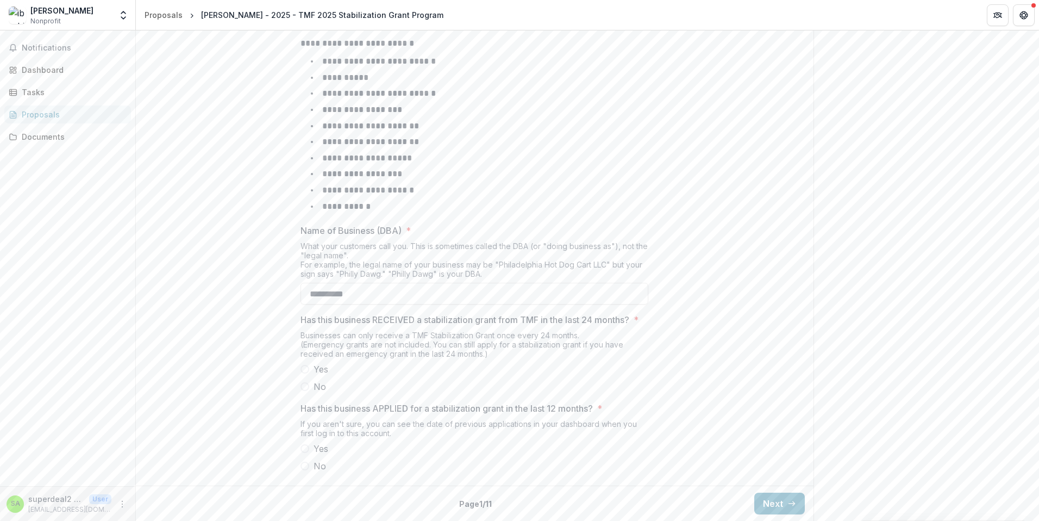
scroll to position [414, 0]
click at [305, 387] on span at bounding box center [305, 386] width 9 height 9
click at [307, 465] on span at bounding box center [305, 466] width 9 height 9
click at [770, 502] on button "Next" at bounding box center [780, 504] width 51 height 22
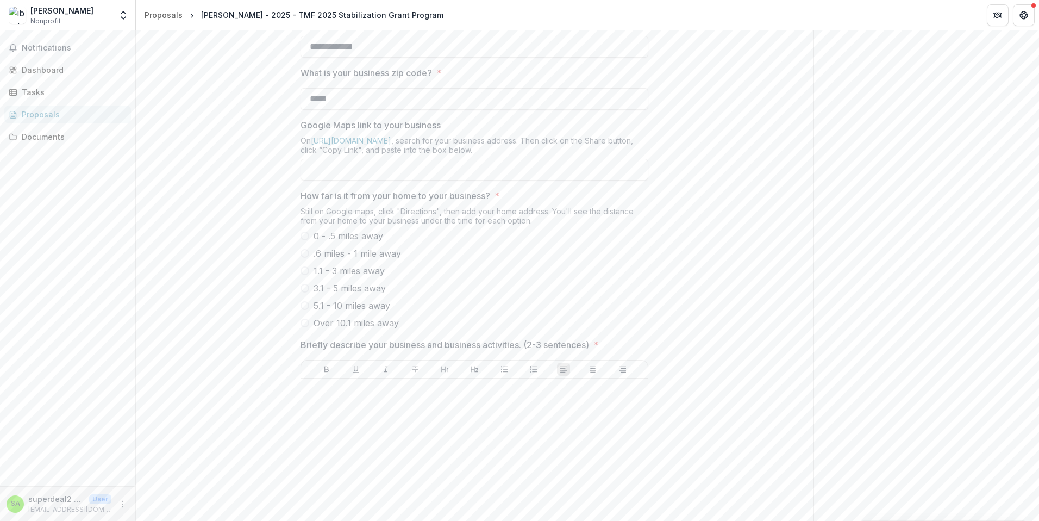
scroll to position [267, 0]
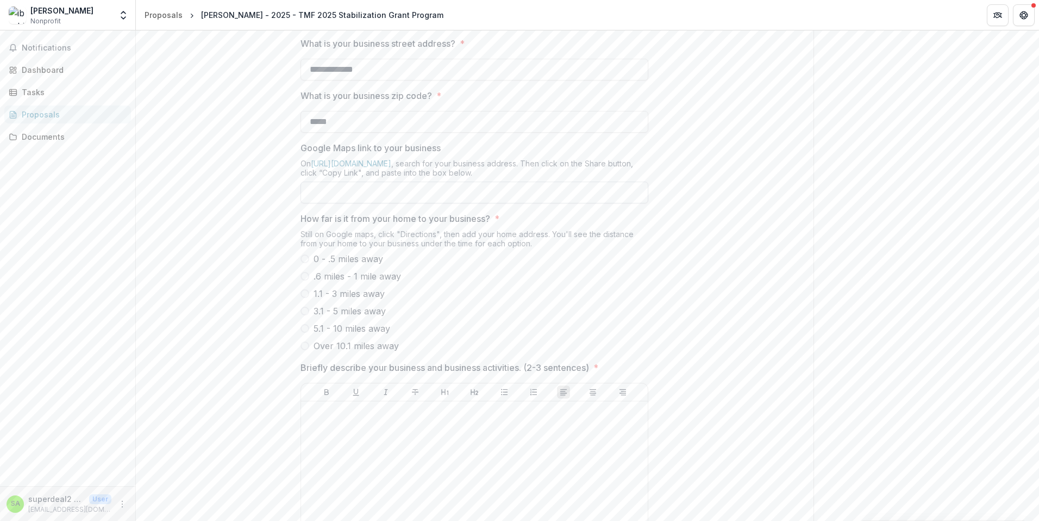
paste input "**********"
type input "**********"
click at [490, 283] on label ".6 miles - 1 mile away" at bounding box center [475, 276] width 348 height 13
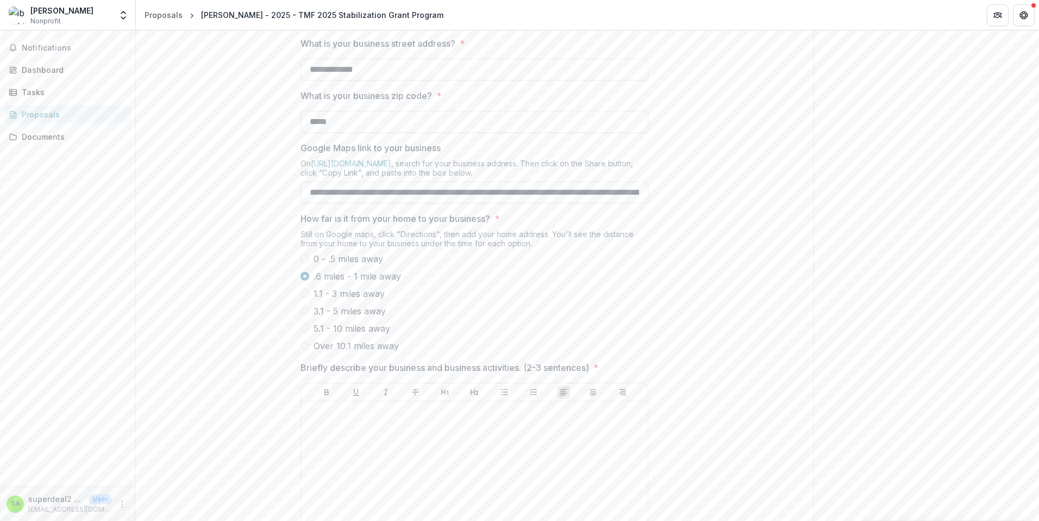
click at [301, 298] on span at bounding box center [305, 293] width 9 height 9
click at [734, 376] on div "**********" at bounding box center [475, 315] width 678 height 729
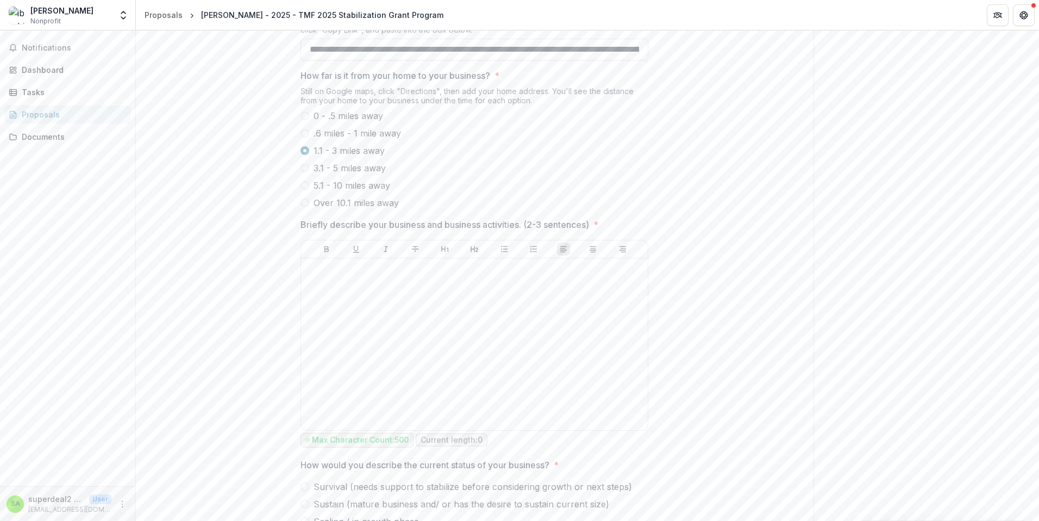
scroll to position [414, 0]
click at [345, 320] on div at bounding box center [475, 339] width 338 height 163
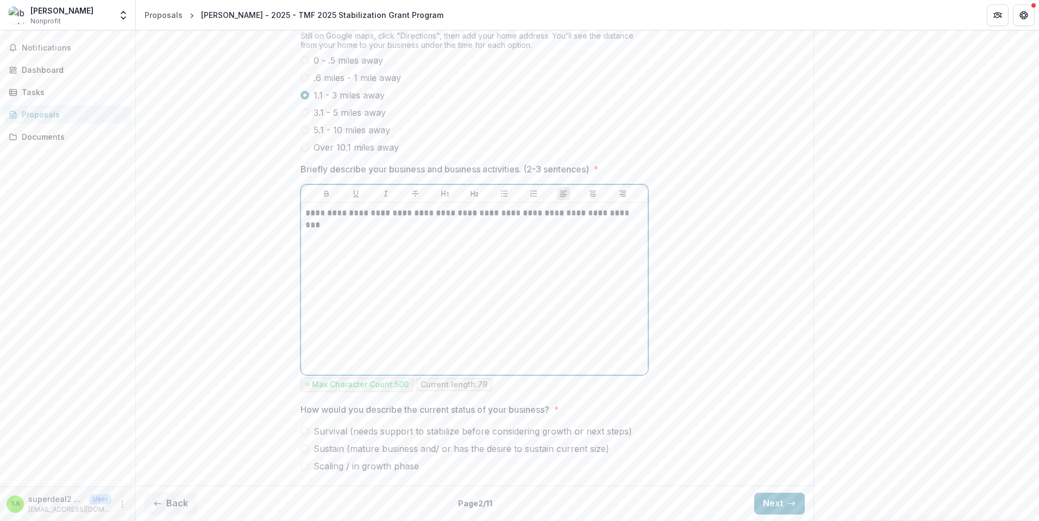
scroll to position [507, 0]
click at [304, 464] on span at bounding box center [305, 466] width 9 height 9
click at [765, 501] on button "Next" at bounding box center [780, 504] width 51 height 22
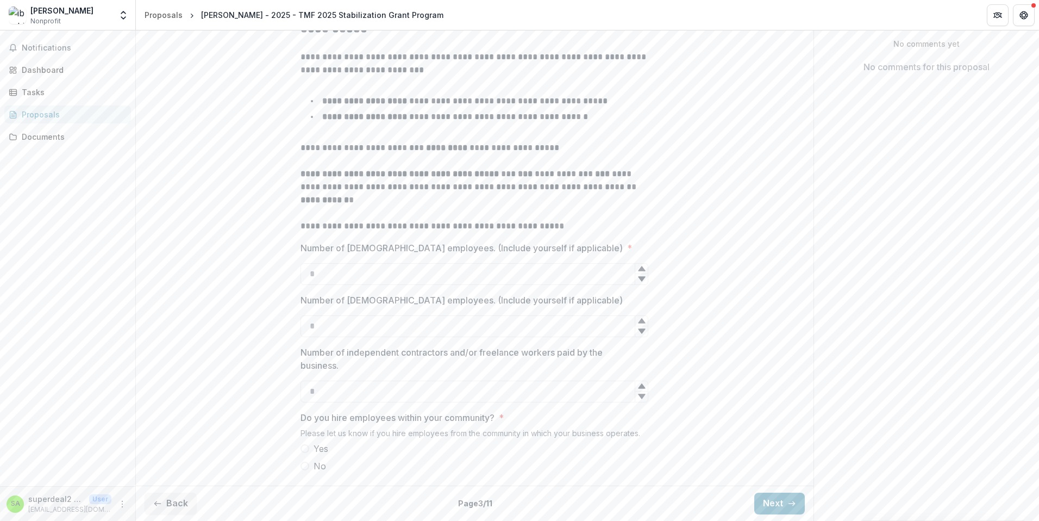
scroll to position [247, 0]
click at [337, 275] on input "Number of [DEMOGRAPHIC_DATA] employees. (Include yourself if applicable) *" at bounding box center [475, 274] width 348 height 22
type input "*"
click at [408, 321] on input "Number of [DEMOGRAPHIC_DATA] employees. (Include yourself if applicable)" at bounding box center [475, 326] width 348 height 22
type input "*"
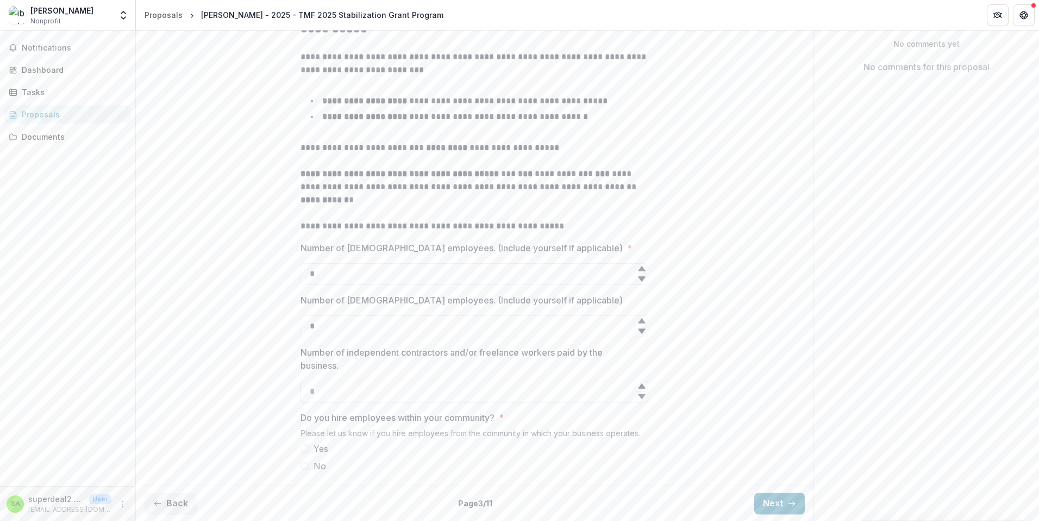
click at [312, 392] on input "Number of independent contractors and/or freelance workers paid by the business." at bounding box center [475, 392] width 348 height 22
type input "*"
click at [268, 380] on div "**********" at bounding box center [475, 246] width 678 height 469
click at [301, 450] on span at bounding box center [305, 448] width 9 height 9
click at [766, 497] on button "Next" at bounding box center [780, 504] width 51 height 22
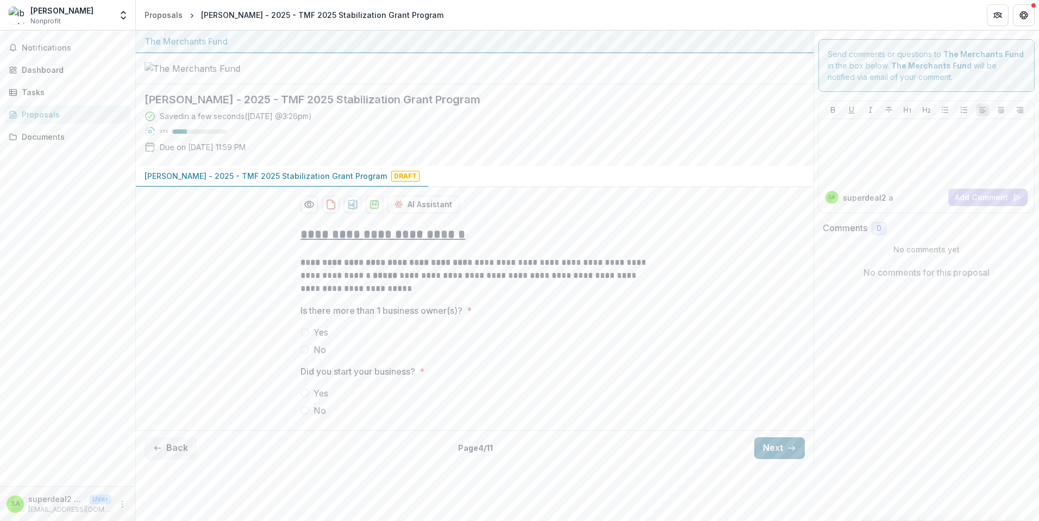
scroll to position [0, 0]
click at [304, 354] on span at bounding box center [305, 349] width 9 height 9
click at [308, 397] on span at bounding box center [305, 393] width 9 height 9
click at [764, 459] on button "Next" at bounding box center [780, 448] width 51 height 22
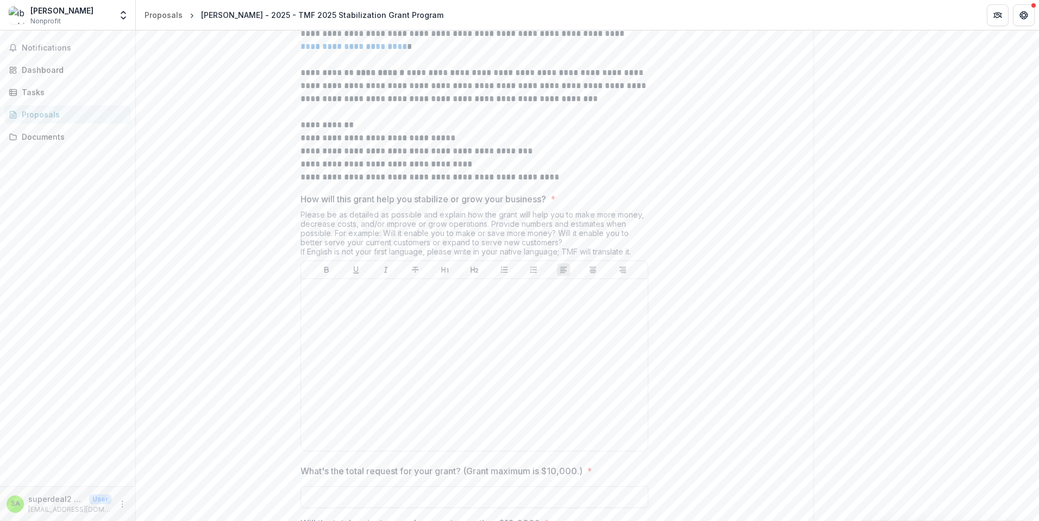
scroll to position [588, 0]
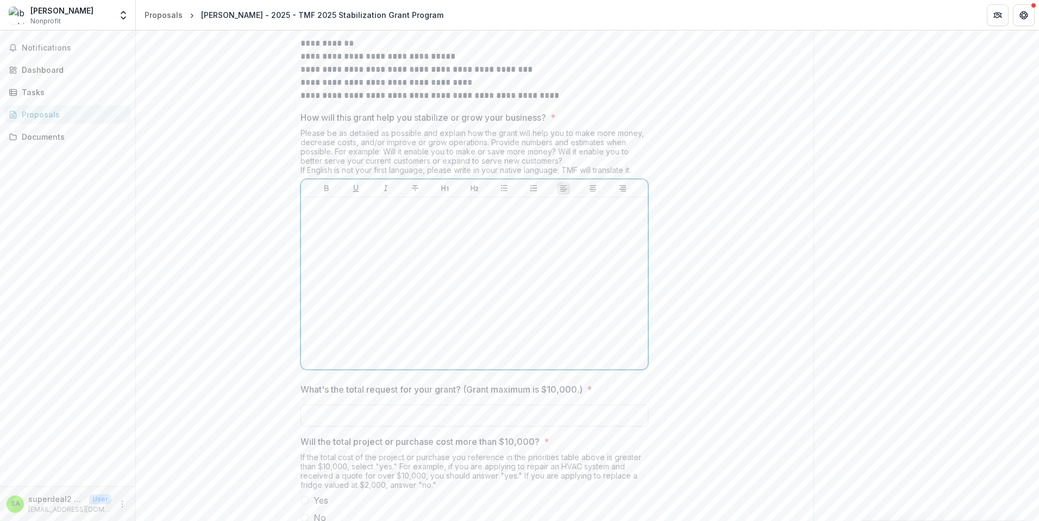
click at [338, 269] on div at bounding box center [475, 283] width 338 height 163
click at [725, 294] on div "**********" at bounding box center [475, 232] width 678 height 1207
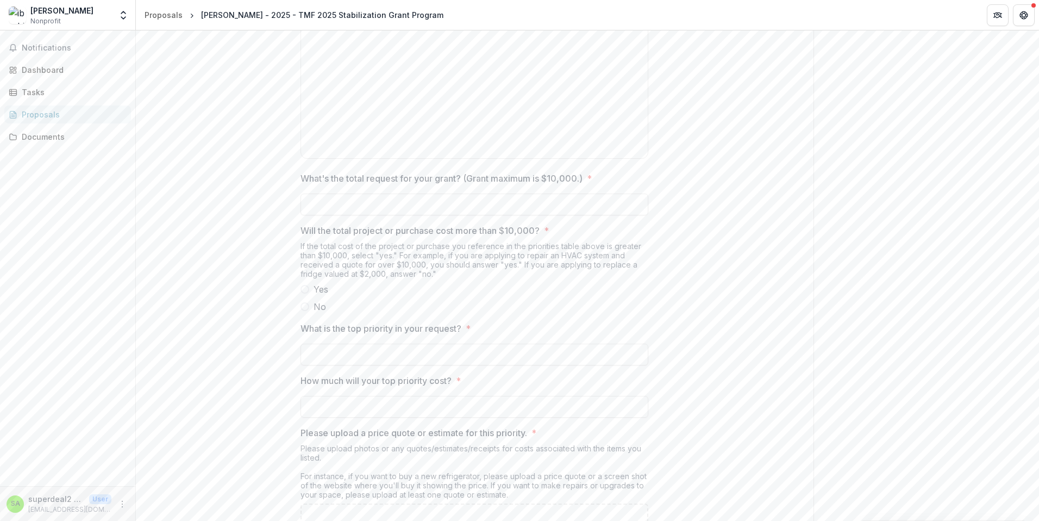
scroll to position [809, 0]
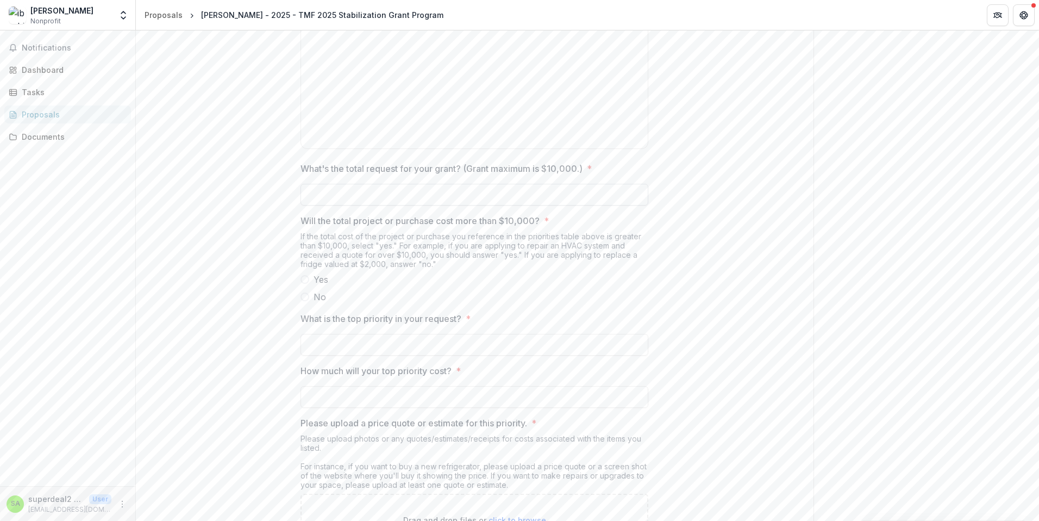
click at [475, 205] on input "What's the total request for your grant? (Grant maximum is $10,000.) *" at bounding box center [475, 195] width 348 height 22
type input "*******"
click at [624, 273] on div "If the total cost of the project or purchase you reference in the priorities ta…" at bounding box center [475, 252] width 348 height 41
click at [305, 284] on span at bounding box center [305, 279] width 9 height 9
click at [371, 356] on input "What is the top priority in your request? *" at bounding box center [475, 345] width 348 height 22
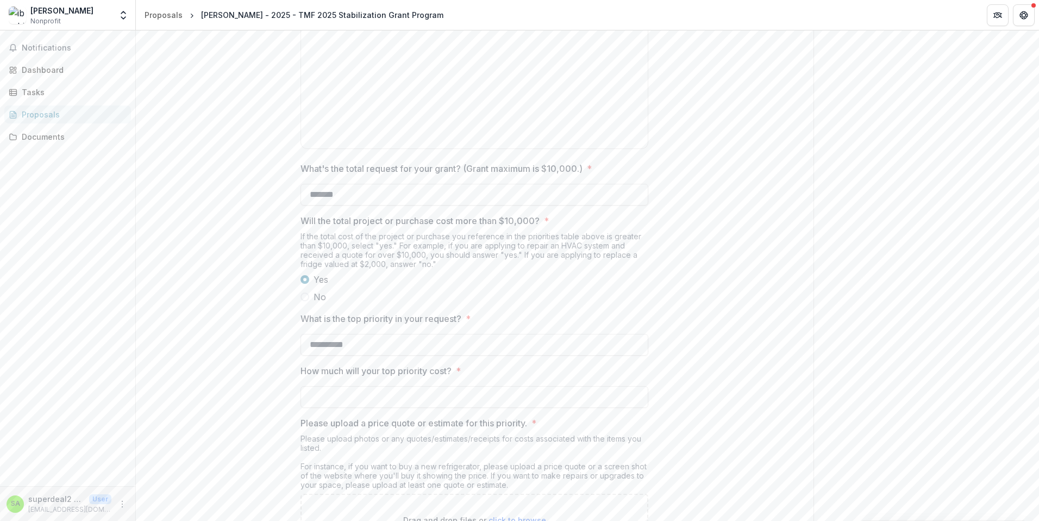
type input "*********"
click at [498, 377] on label "How much will your top priority cost? *" at bounding box center [471, 370] width 341 height 13
click at [498, 408] on input "How much will your top priority cost? *" at bounding box center [475, 397] width 348 height 22
click at [440, 408] on input "How much will your top priority cost? *" at bounding box center [475, 397] width 348 height 22
type input "*******"
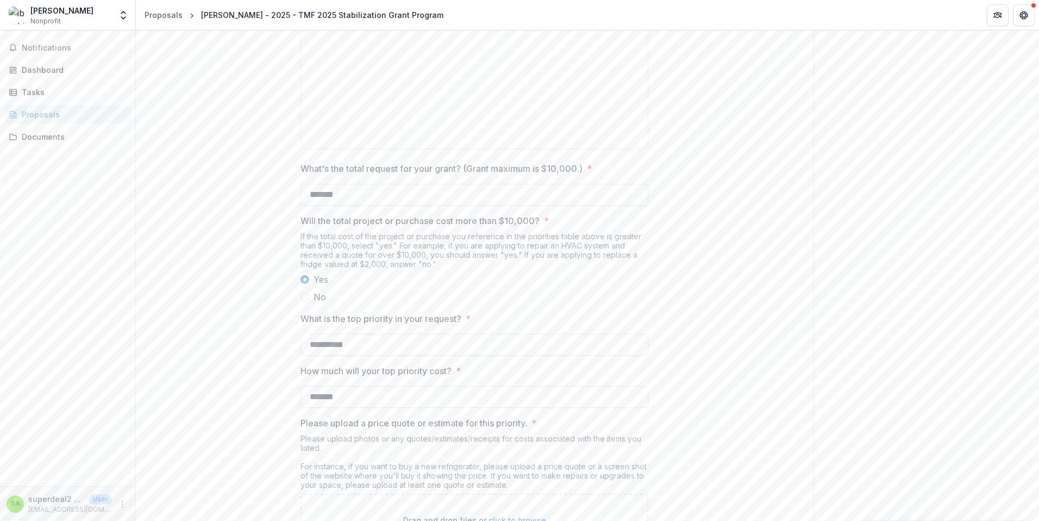
click at [722, 364] on div "**********" at bounding box center [475, 152] width 678 height 1486
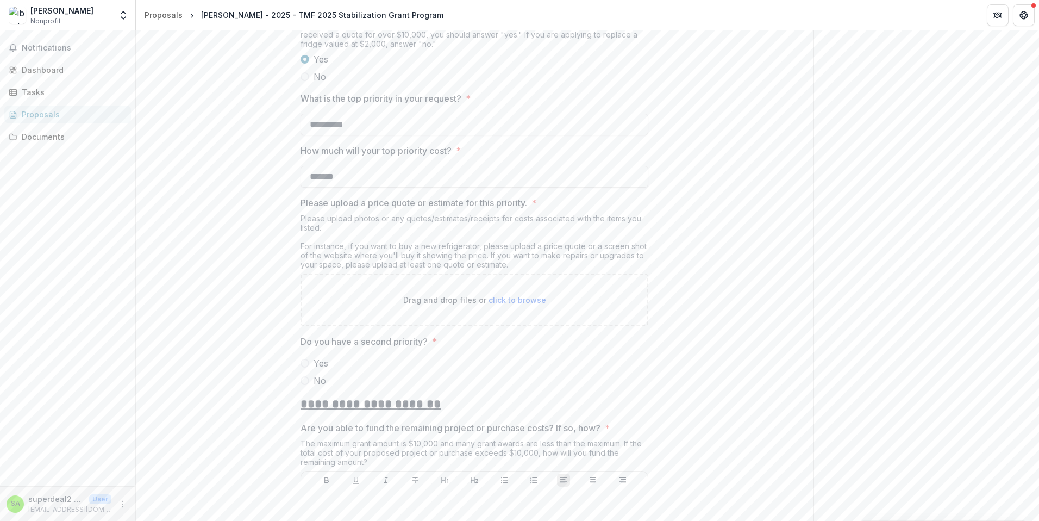
scroll to position [1030, 0]
click at [303, 367] on span at bounding box center [305, 362] width 9 height 9
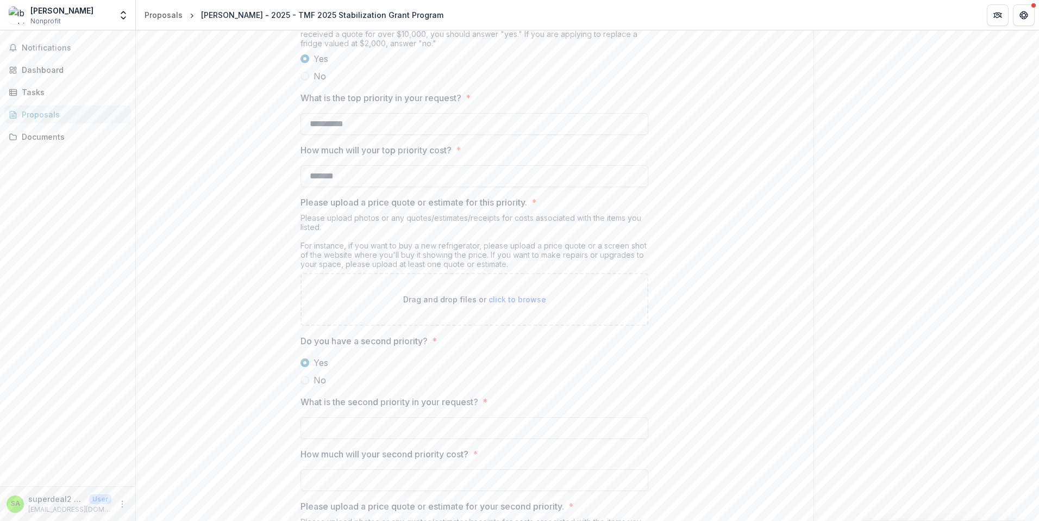
click at [500, 304] on span "click to browse" at bounding box center [518, 299] width 58 height 9
type input "**********"
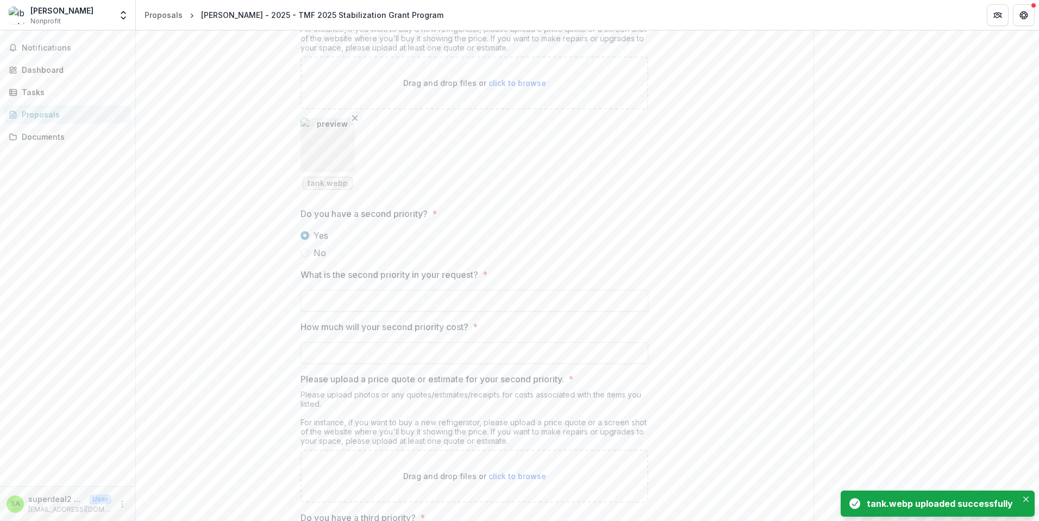
scroll to position [1250, 0]
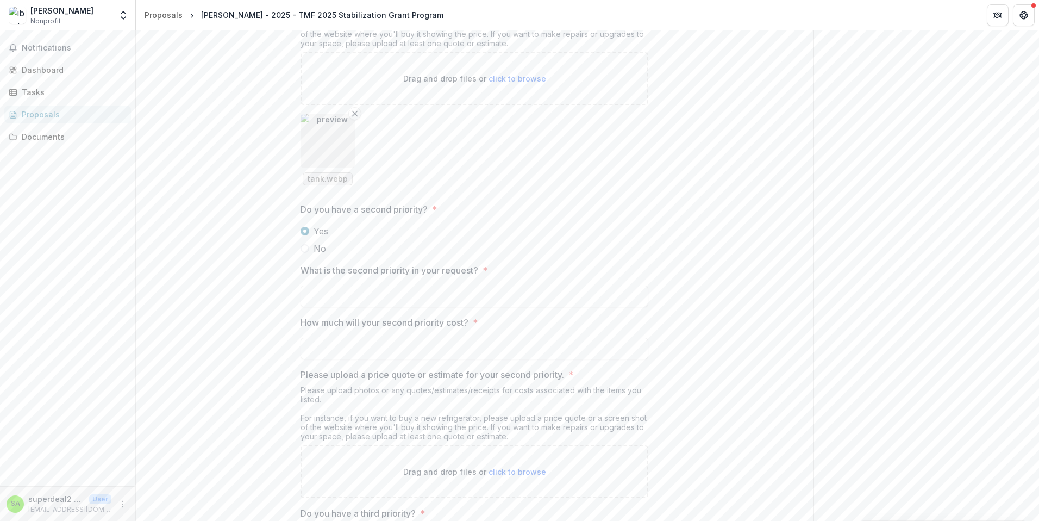
click at [304, 253] on span at bounding box center [305, 248] width 9 height 9
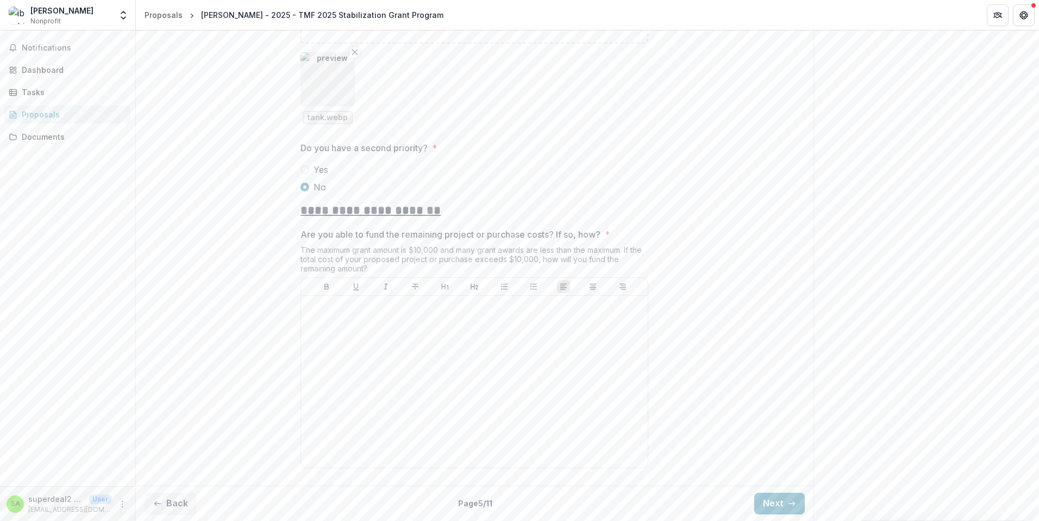
scroll to position [1353, 0]
click at [390, 310] on p at bounding box center [475, 306] width 338 height 12
click at [770, 500] on button "Next" at bounding box center [780, 504] width 51 height 22
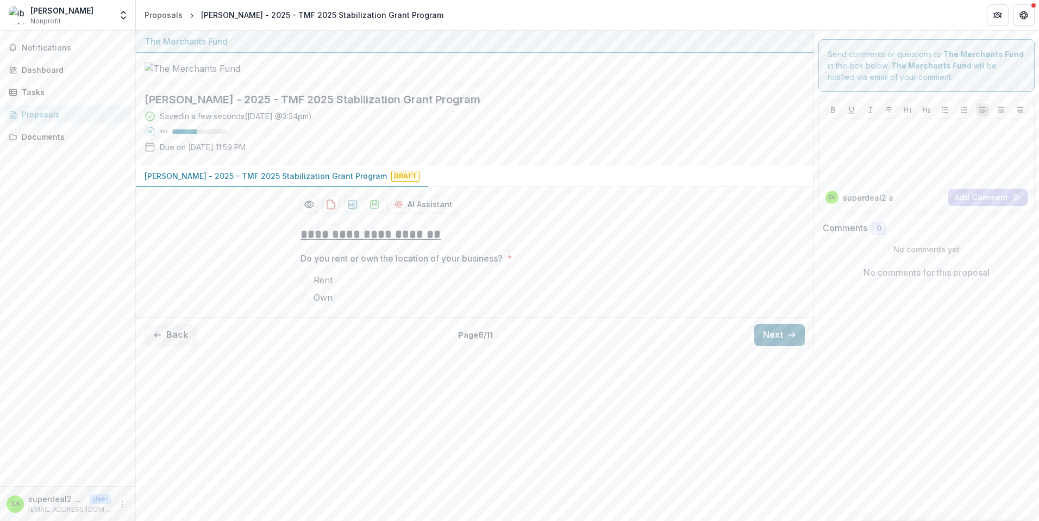
scroll to position [0, 0]
click at [305, 284] on span at bounding box center [305, 280] width 9 height 9
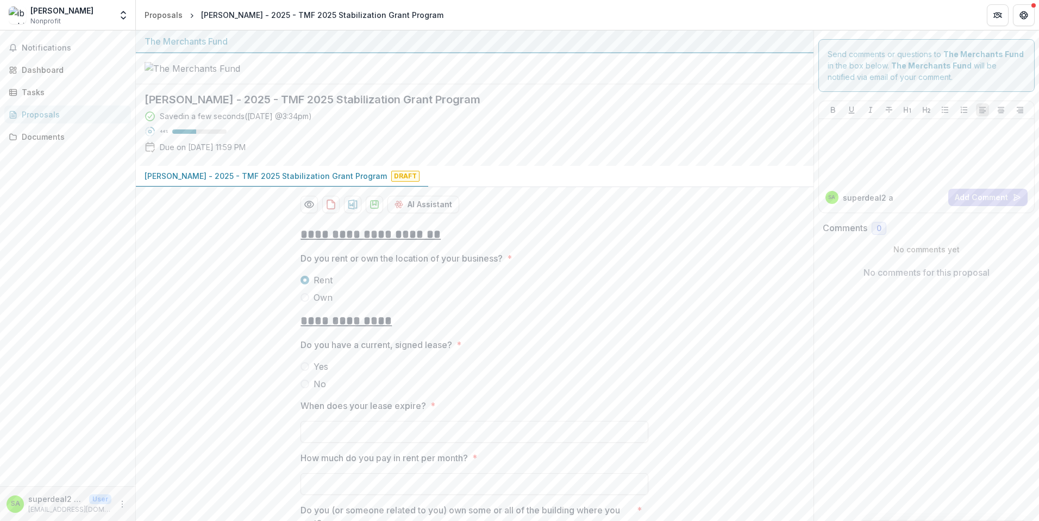
click at [304, 371] on span at bounding box center [305, 366] width 9 height 9
click at [413, 442] on input "When does your lease expire? *" at bounding box center [475, 432] width 348 height 22
type input "**********"
click at [275, 471] on div "**********" at bounding box center [475, 401] width 678 height 369
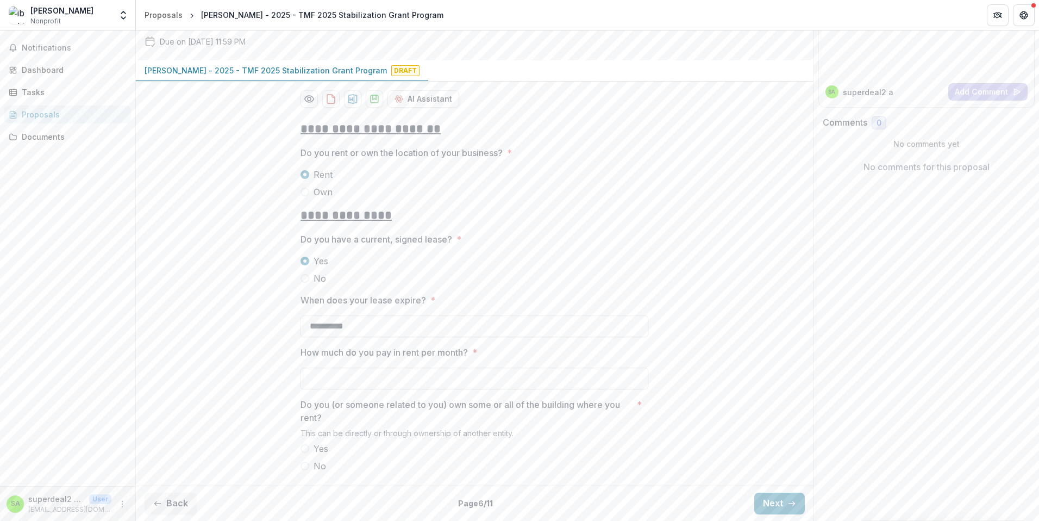
scroll to position [147, 0]
click at [345, 381] on input "How much do you pay in rent per month? *" at bounding box center [475, 378] width 348 height 22
type input "******"
click at [304, 448] on span at bounding box center [305, 448] width 9 height 9
click at [788, 502] on icon "button" at bounding box center [792, 503] width 9 height 9
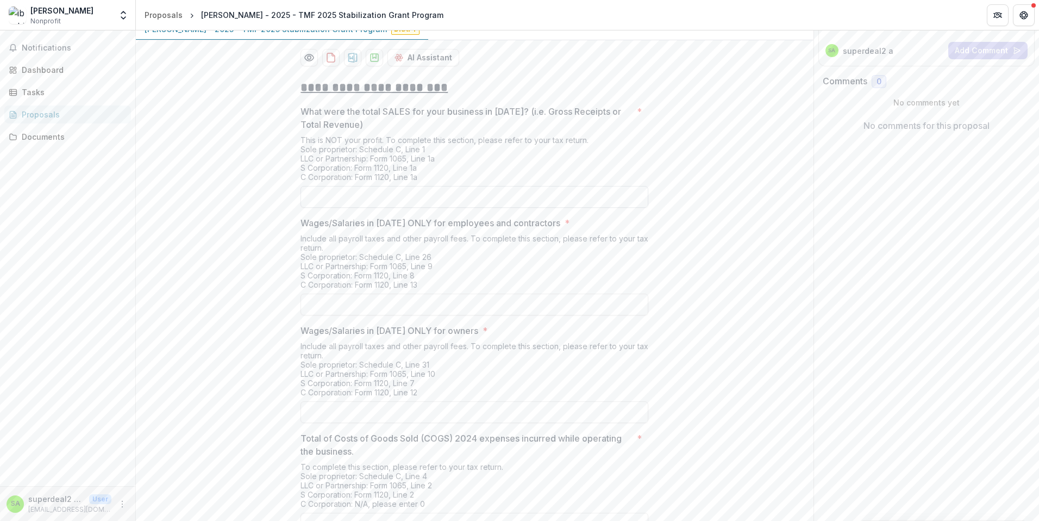
click at [457, 208] on input "What were the total SALES for your business in [DATE]? (i.e. Gross Receipts or …" at bounding box center [475, 197] width 348 height 22
type input "****"
click at [428, 315] on input "Wages/Salaries in [DATE] ONLY for employees and contractors *" at bounding box center [475, 305] width 348 height 22
type input "*******"
click at [428, 423] on input "Wages/Salaries in [DATE] ONLY for owners *" at bounding box center [475, 412] width 348 height 22
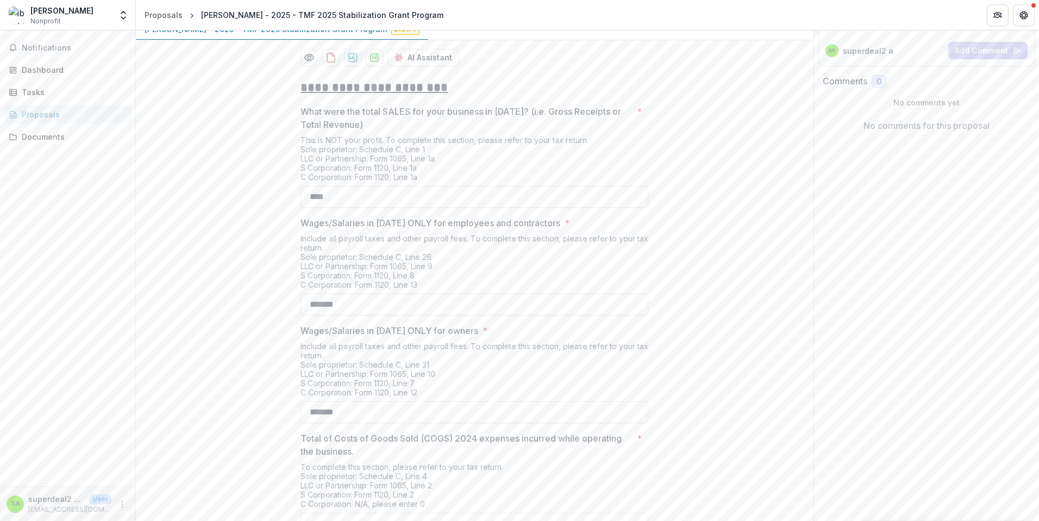
type input "*******"
click at [715, 438] on div "**********" at bounding box center [475, 356] width 678 height 571
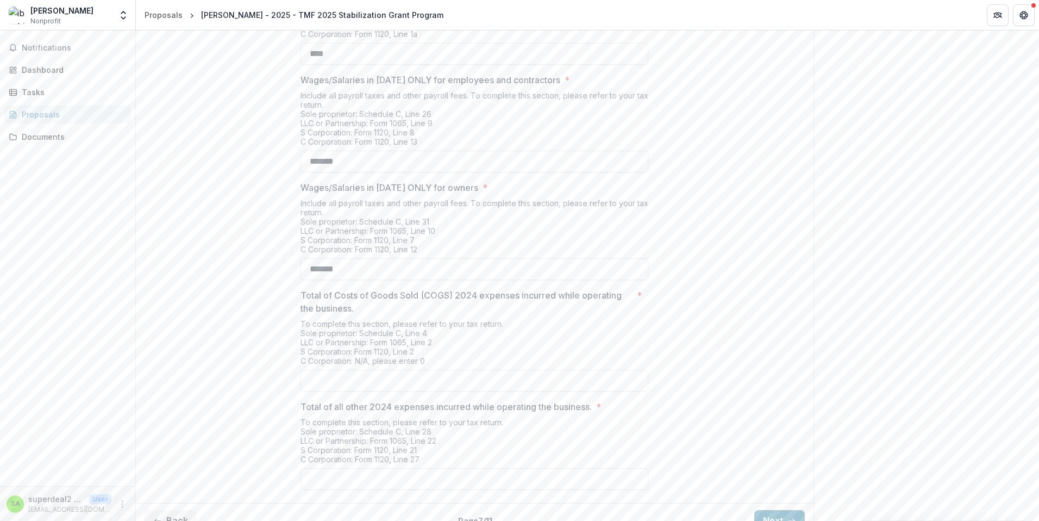
scroll to position [294, 0]
click at [396, 387] on input "Total of Costs of Goods Sold (COGS) 2024 expenses incurred while operating the …" at bounding box center [475, 376] width 348 height 22
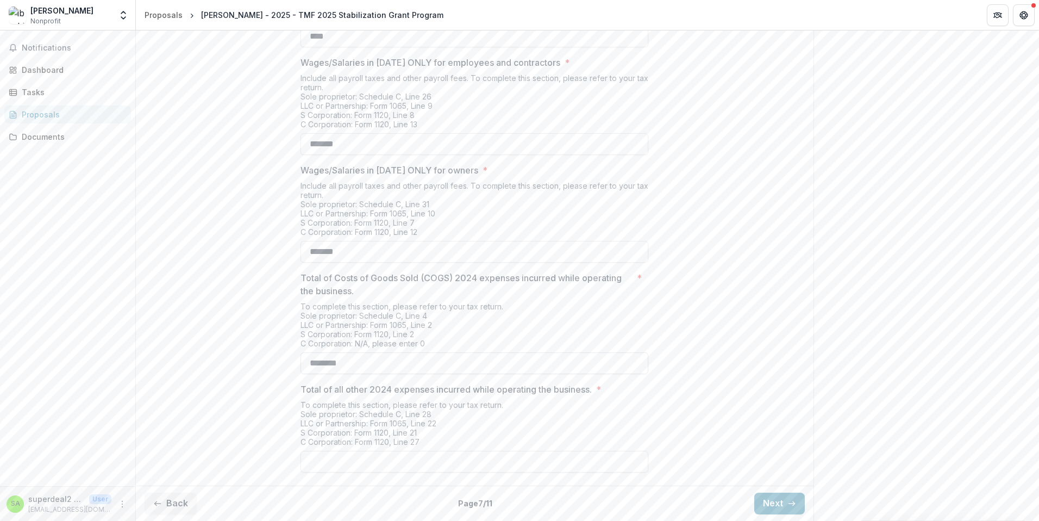
scroll to position [348, 0]
type input "********"
click at [336, 462] on input "Total of all other 2024 expenses incurred while operating the business. *" at bounding box center [475, 462] width 348 height 22
type input "*******"
click at [783, 502] on button "Next" at bounding box center [780, 504] width 51 height 22
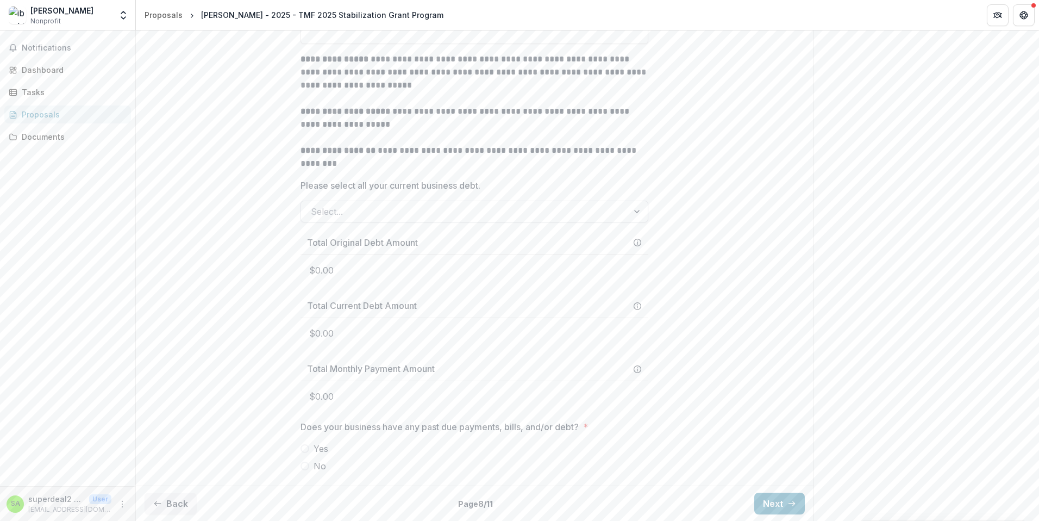
click at [633, 222] on div at bounding box center [638, 211] width 20 height 21
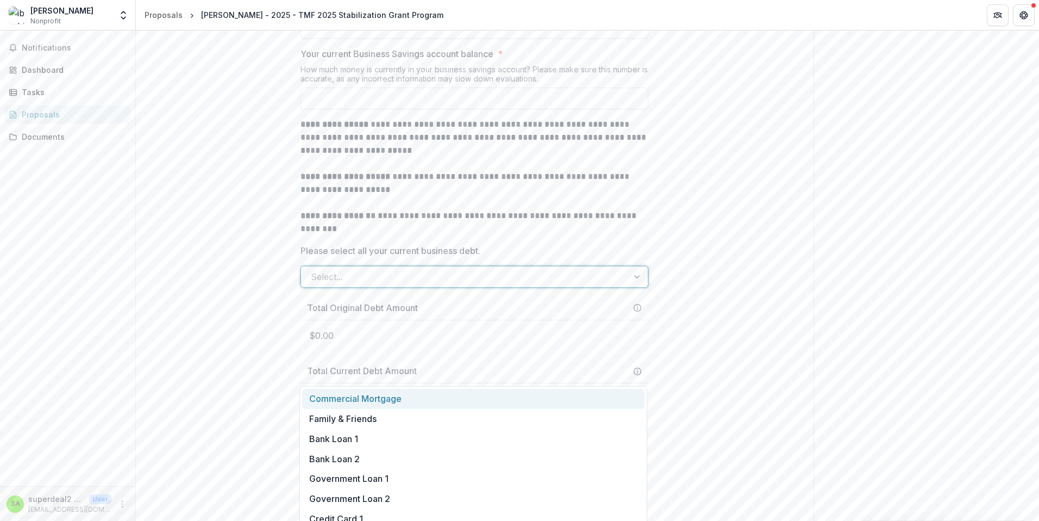
scroll to position [201, 0]
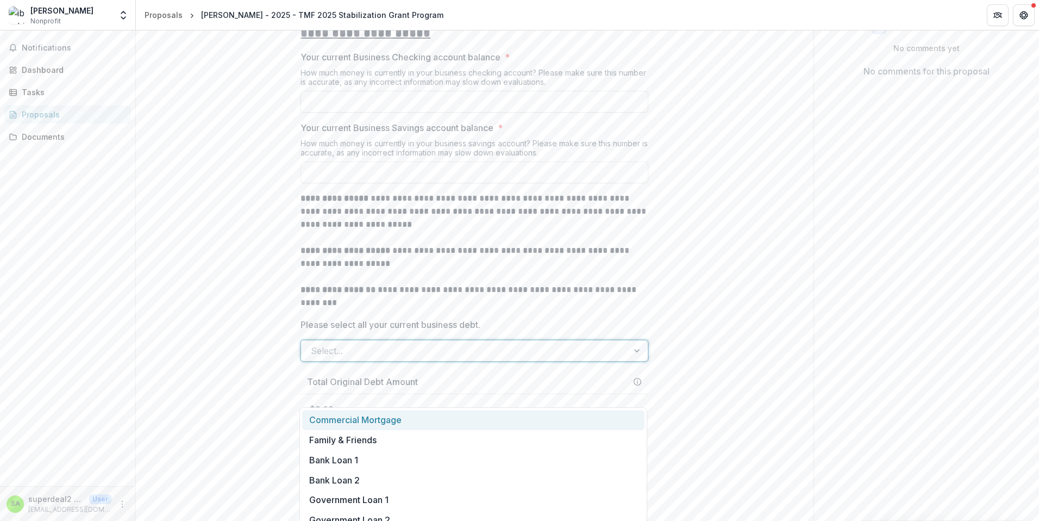
click at [478, 113] on input "Your current Business Checking account balance *" at bounding box center [475, 102] width 348 height 22
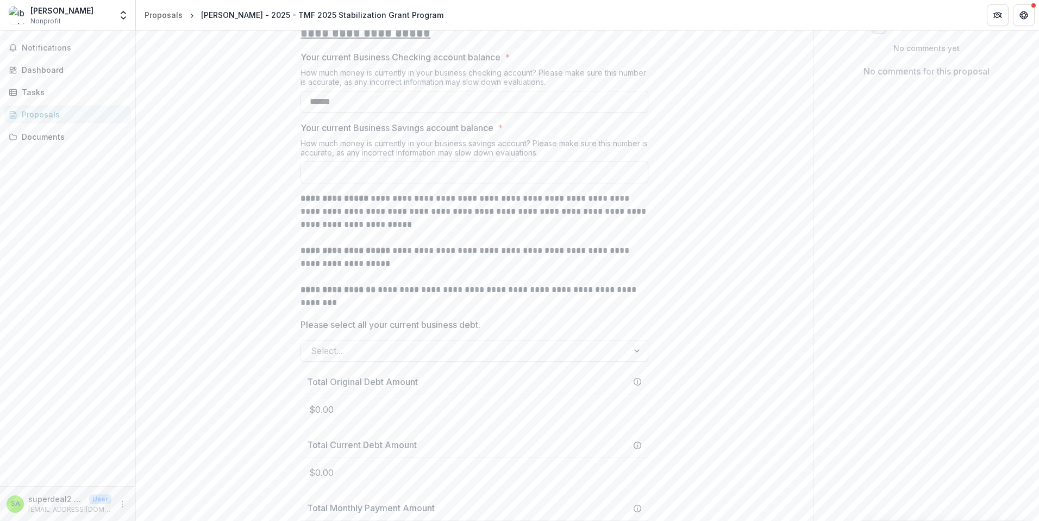
type input "******"
click at [471, 183] on input "Your current Business Savings account balance *" at bounding box center [475, 172] width 348 height 22
type input "**"
click at [635, 361] on div at bounding box center [638, 350] width 20 height 21
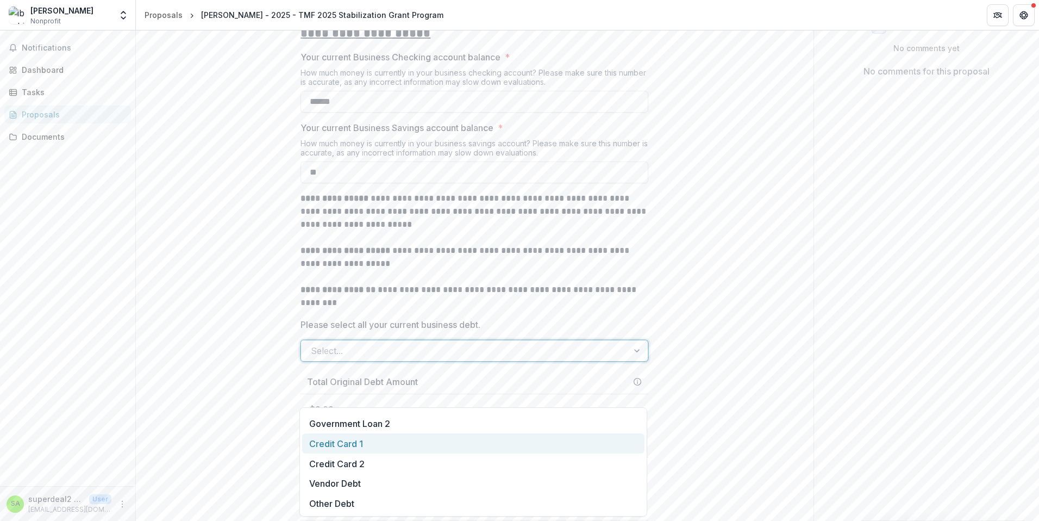
scroll to position [0, 0]
click at [507, 442] on div "Family & Friends" at bounding box center [473, 440] width 342 height 20
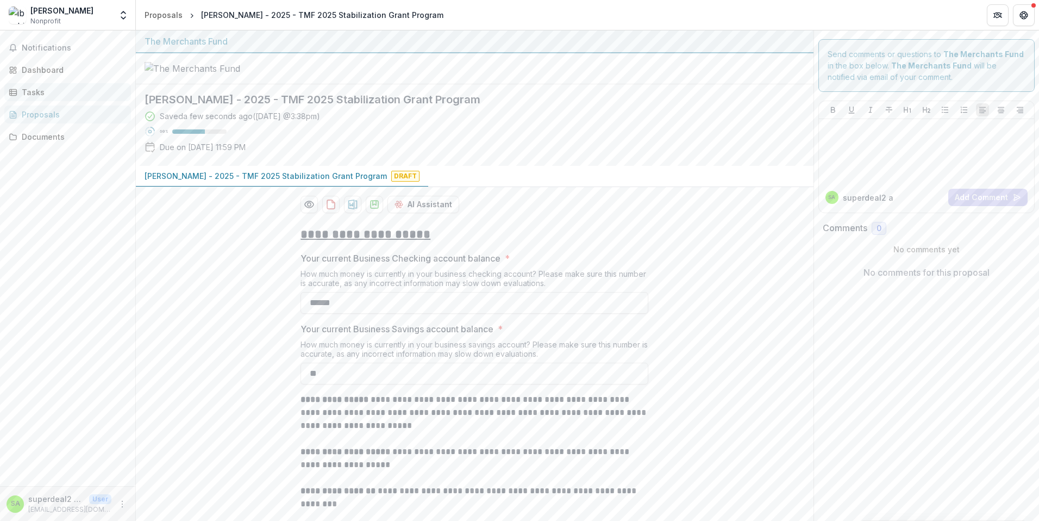
click at [62, 94] on div "Tasks" at bounding box center [72, 91] width 101 height 11
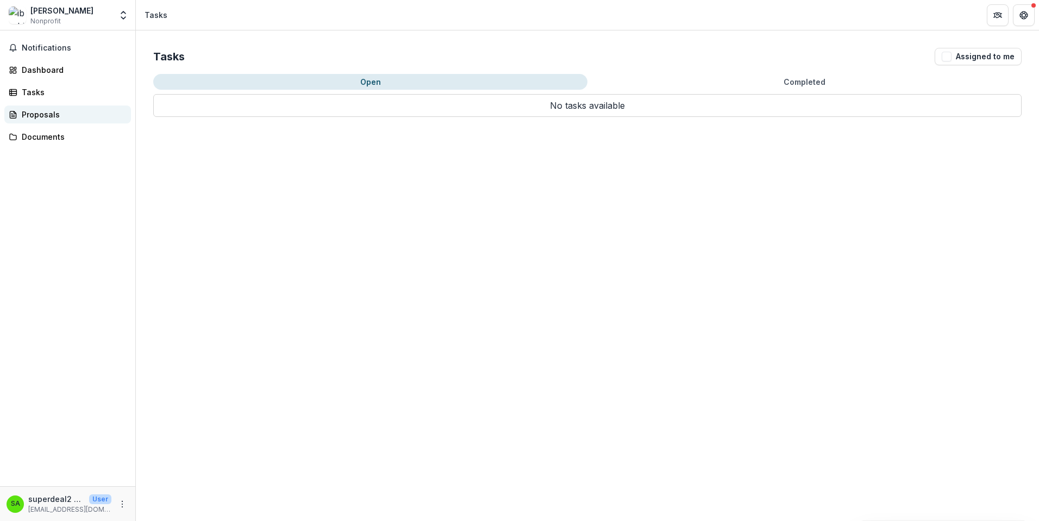
click at [62, 113] on div "Proposals" at bounding box center [72, 114] width 101 height 11
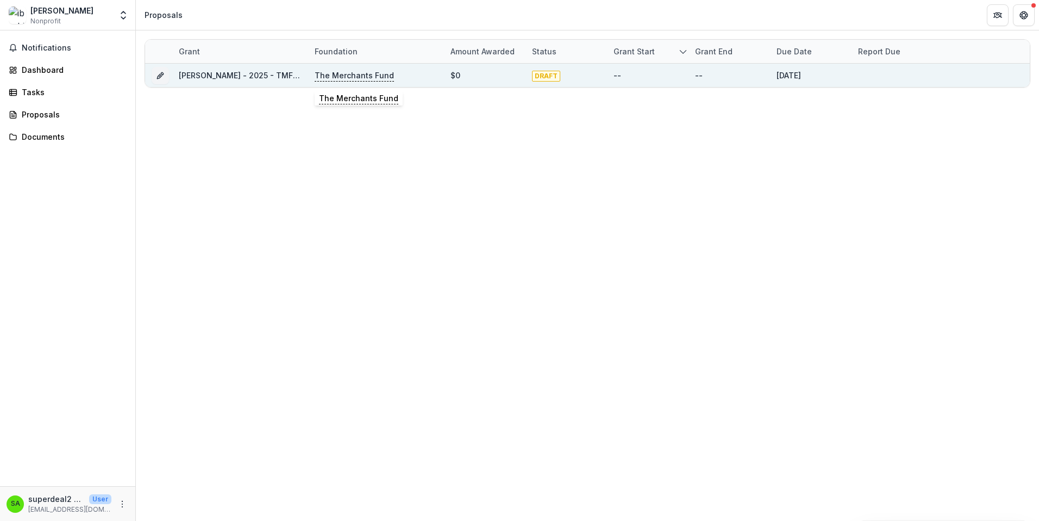
click at [342, 75] on p "The Merchants Fund" at bounding box center [354, 76] width 79 height 12
click at [363, 72] on p "The Merchants Fund" at bounding box center [354, 76] width 79 height 12
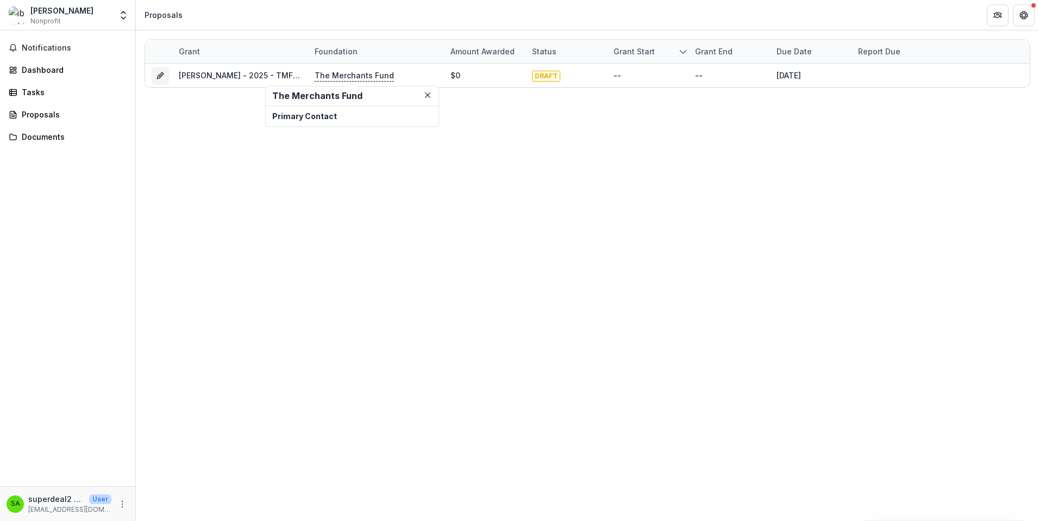
click at [286, 99] on h2 "The Merchants Fund" at bounding box center [352, 96] width 160 height 10
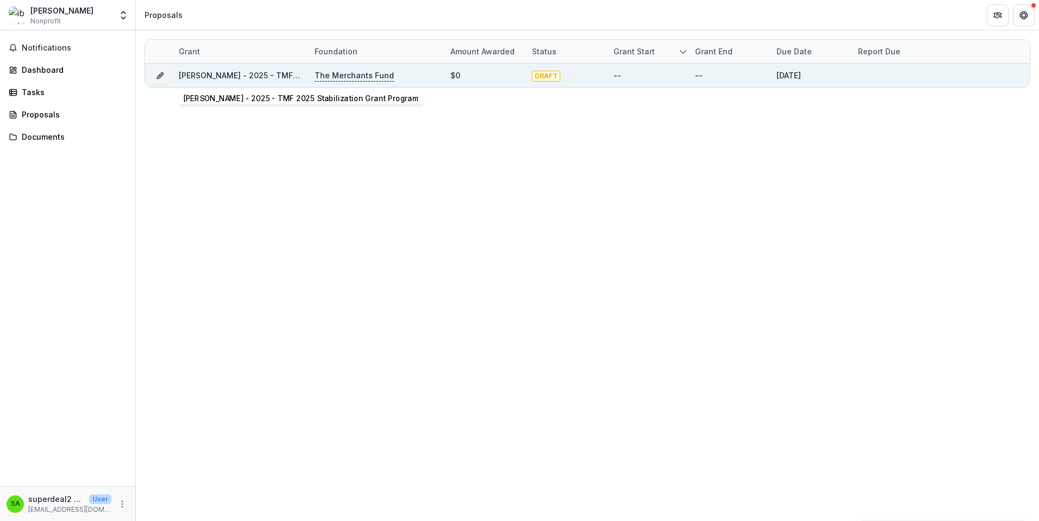
click at [205, 73] on link "[PERSON_NAME] - 2025 - TMF 2025 Stabilization Grant Program" at bounding box center [300, 75] width 242 height 9
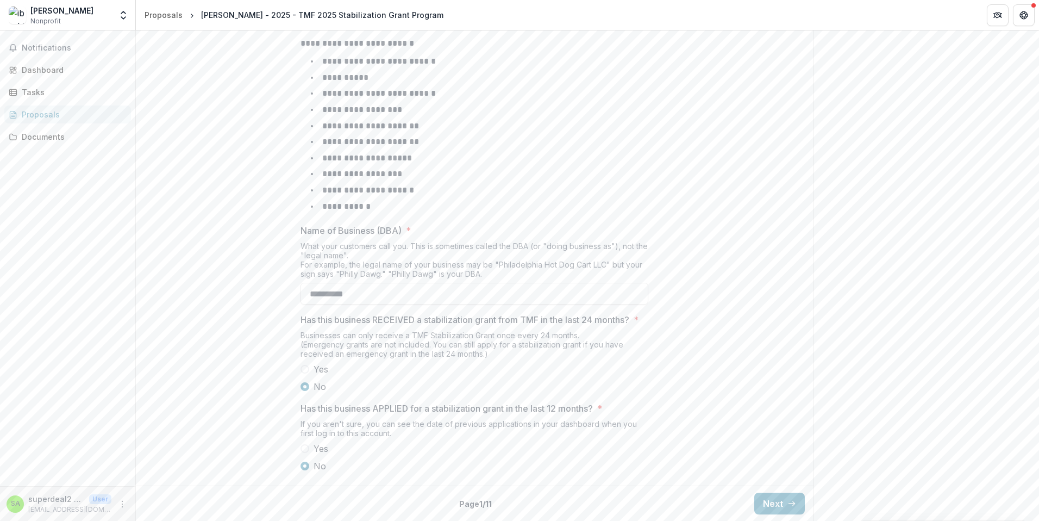
scroll to position [414, 0]
click at [765, 501] on button "Next" at bounding box center [780, 504] width 51 height 22
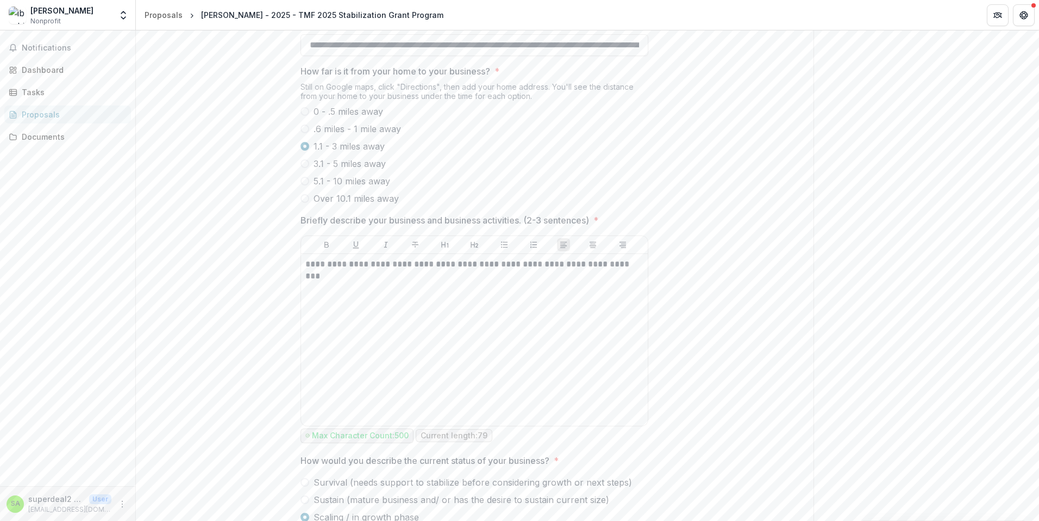
scroll to position [507, 0]
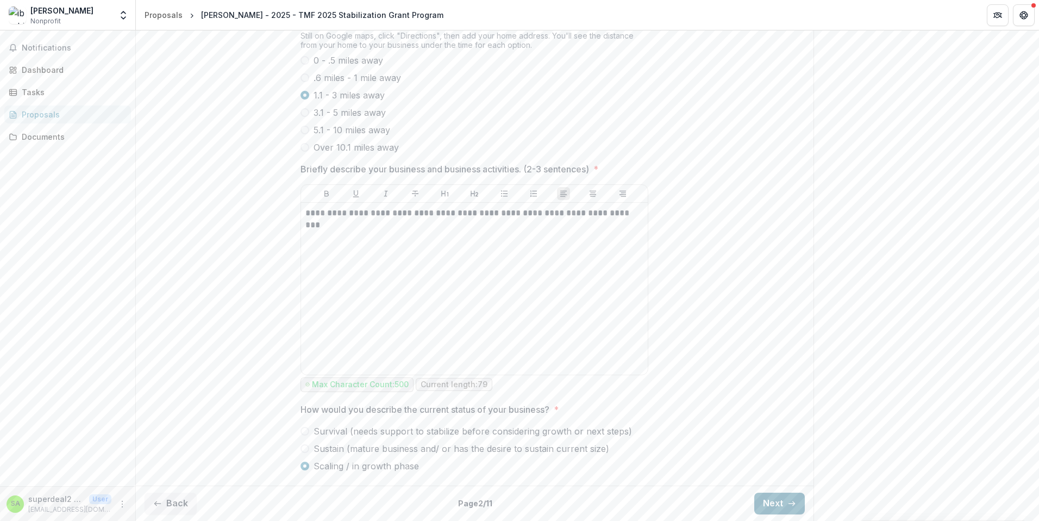
click at [759, 504] on button "Next" at bounding box center [780, 504] width 51 height 22
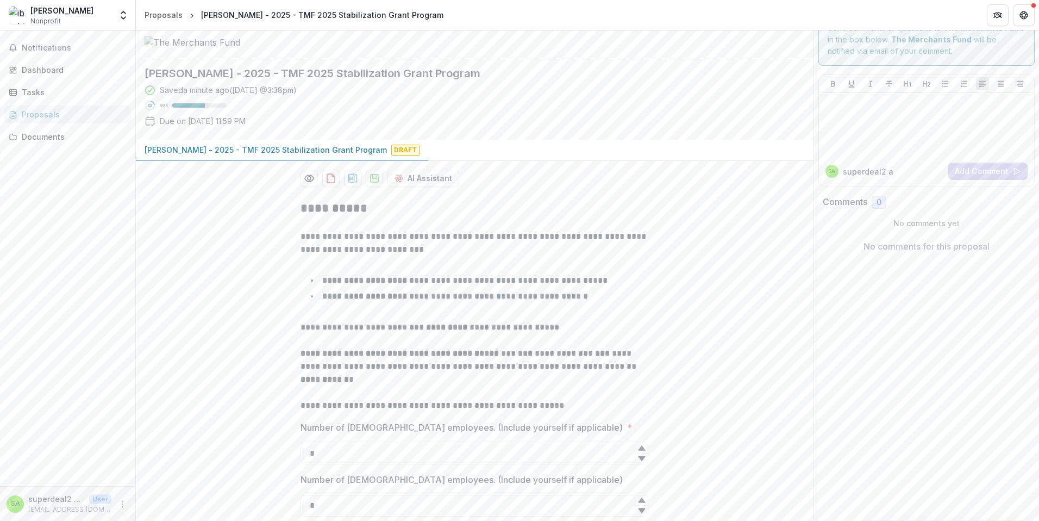
scroll to position [247, 0]
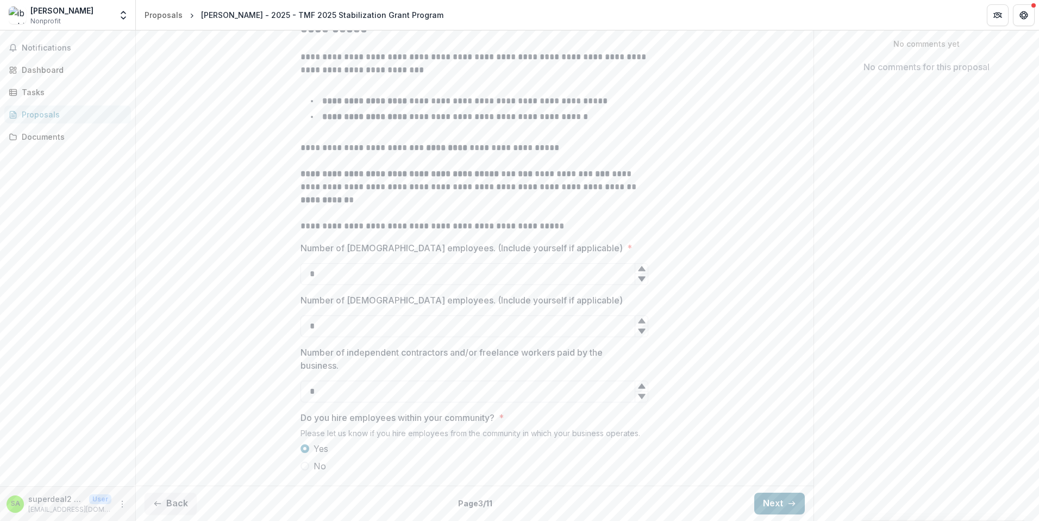
click at [783, 500] on button "Next" at bounding box center [780, 504] width 51 height 22
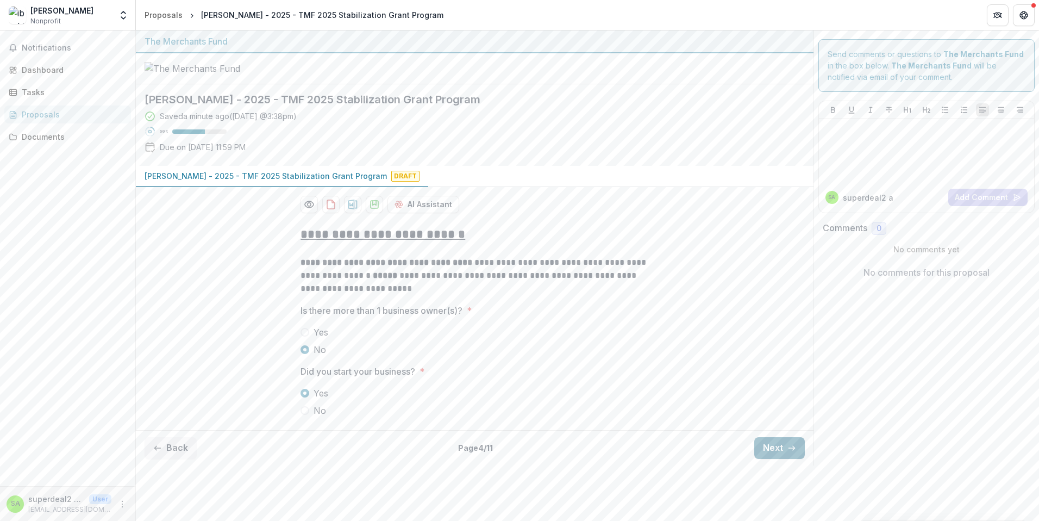
scroll to position [0, 0]
click at [773, 459] on button "Next" at bounding box center [780, 448] width 51 height 22
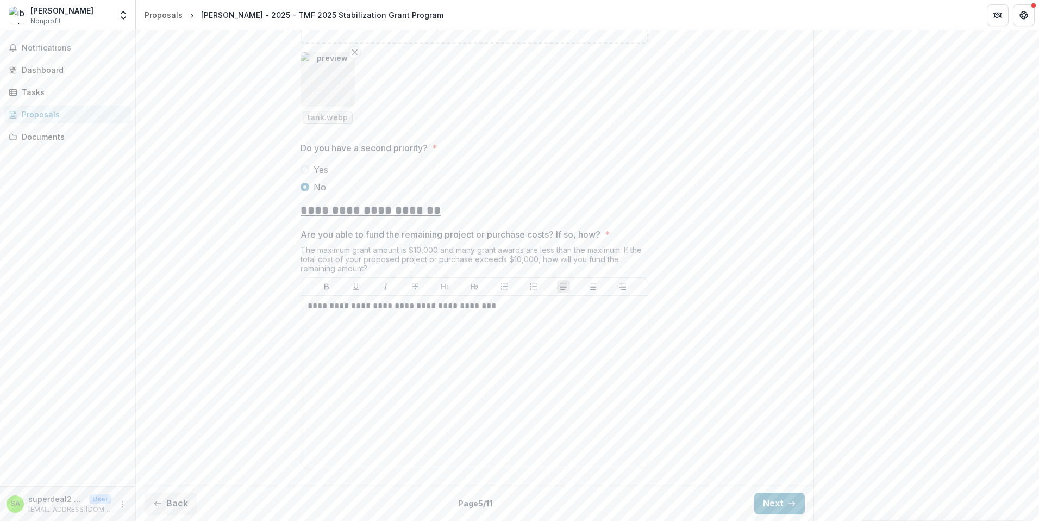
scroll to position [1353, 0]
click at [764, 506] on button "Next" at bounding box center [780, 504] width 51 height 22
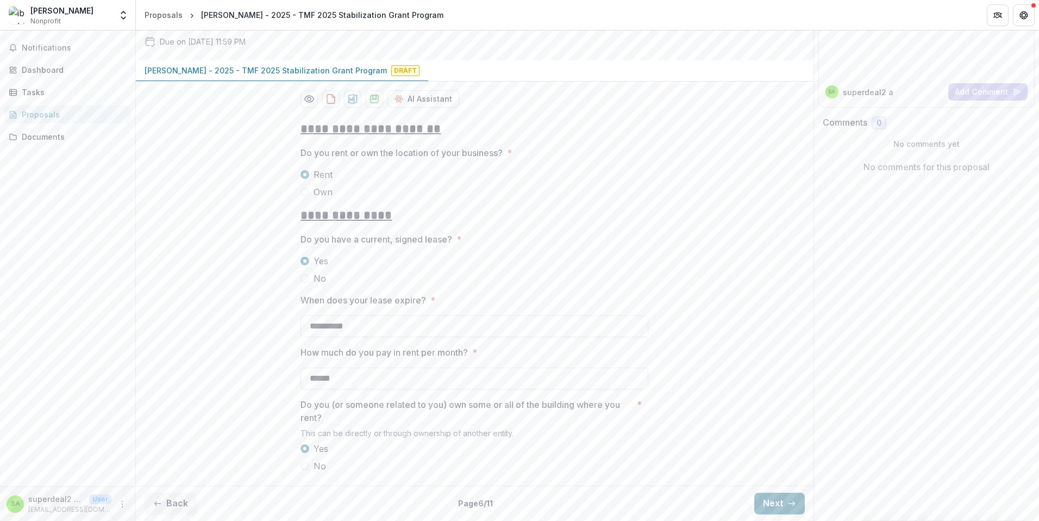
click at [764, 506] on button "Next" at bounding box center [780, 504] width 51 height 22
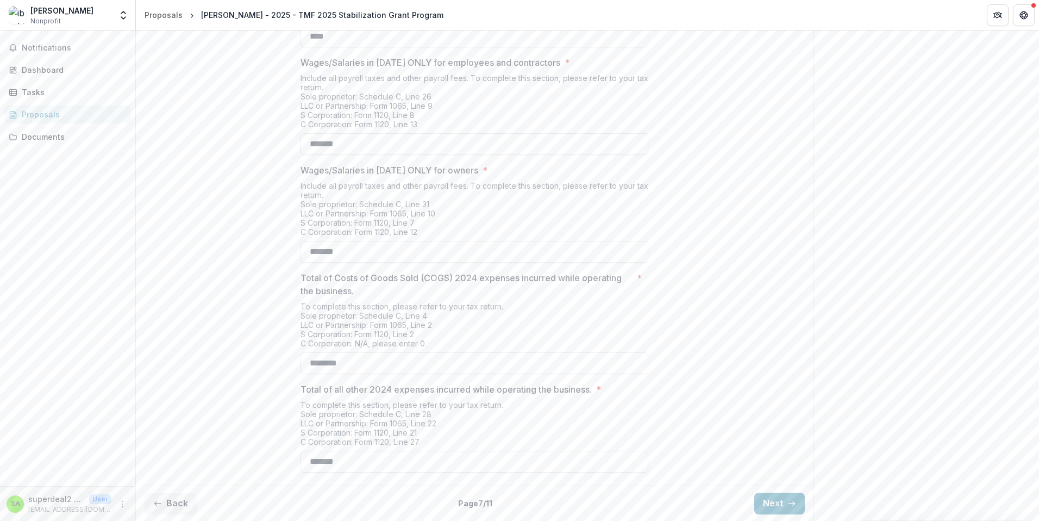
scroll to position [348, 0]
click at [788, 506] on icon "button" at bounding box center [792, 503] width 9 height 9
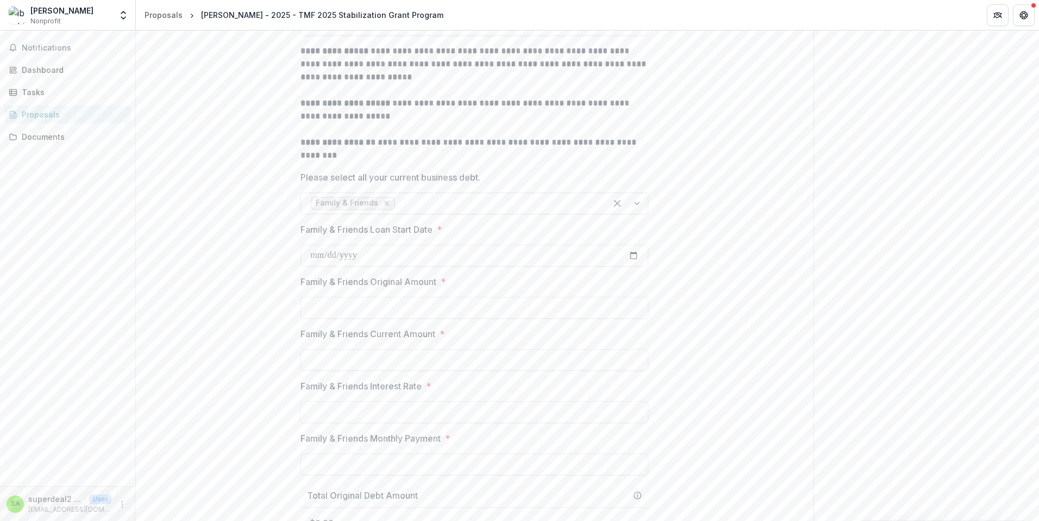
click at [385, 208] on icon "Remove Family & Friends" at bounding box center [387, 203] width 9 height 9
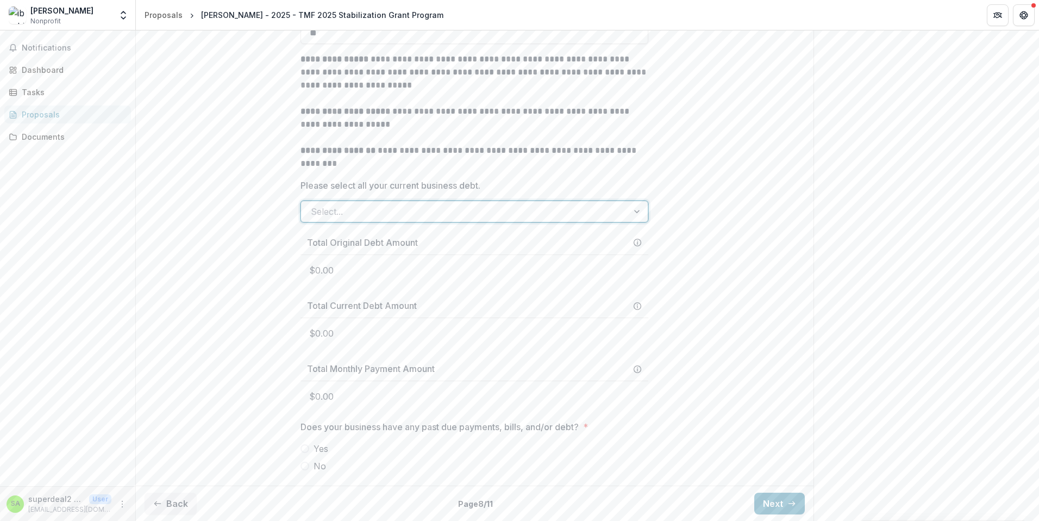
scroll to position [382, 0]
click at [784, 494] on button "Next" at bounding box center [780, 504] width 51 height 22
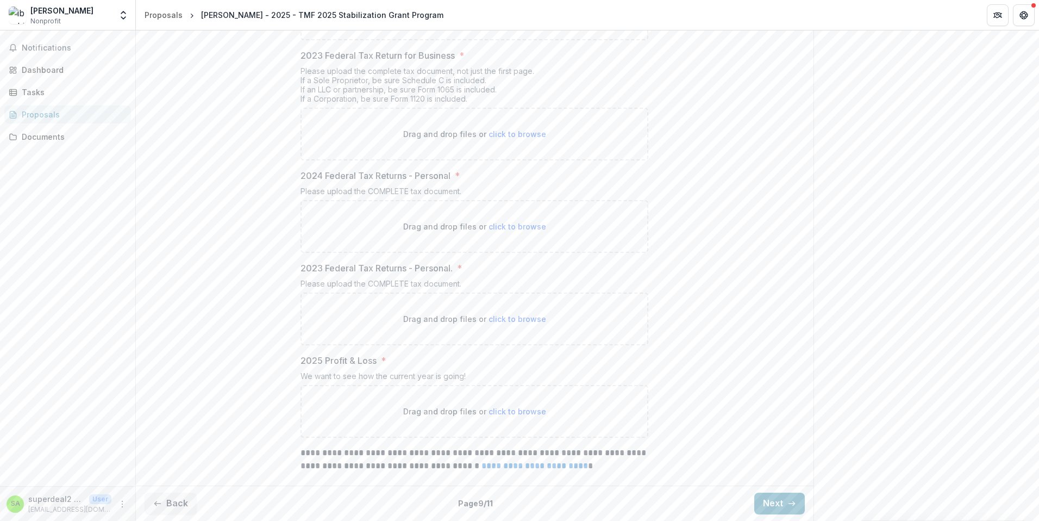
scroll to position [494, 0]
